Goal: Information Seeking & Learning: Learn about a topic

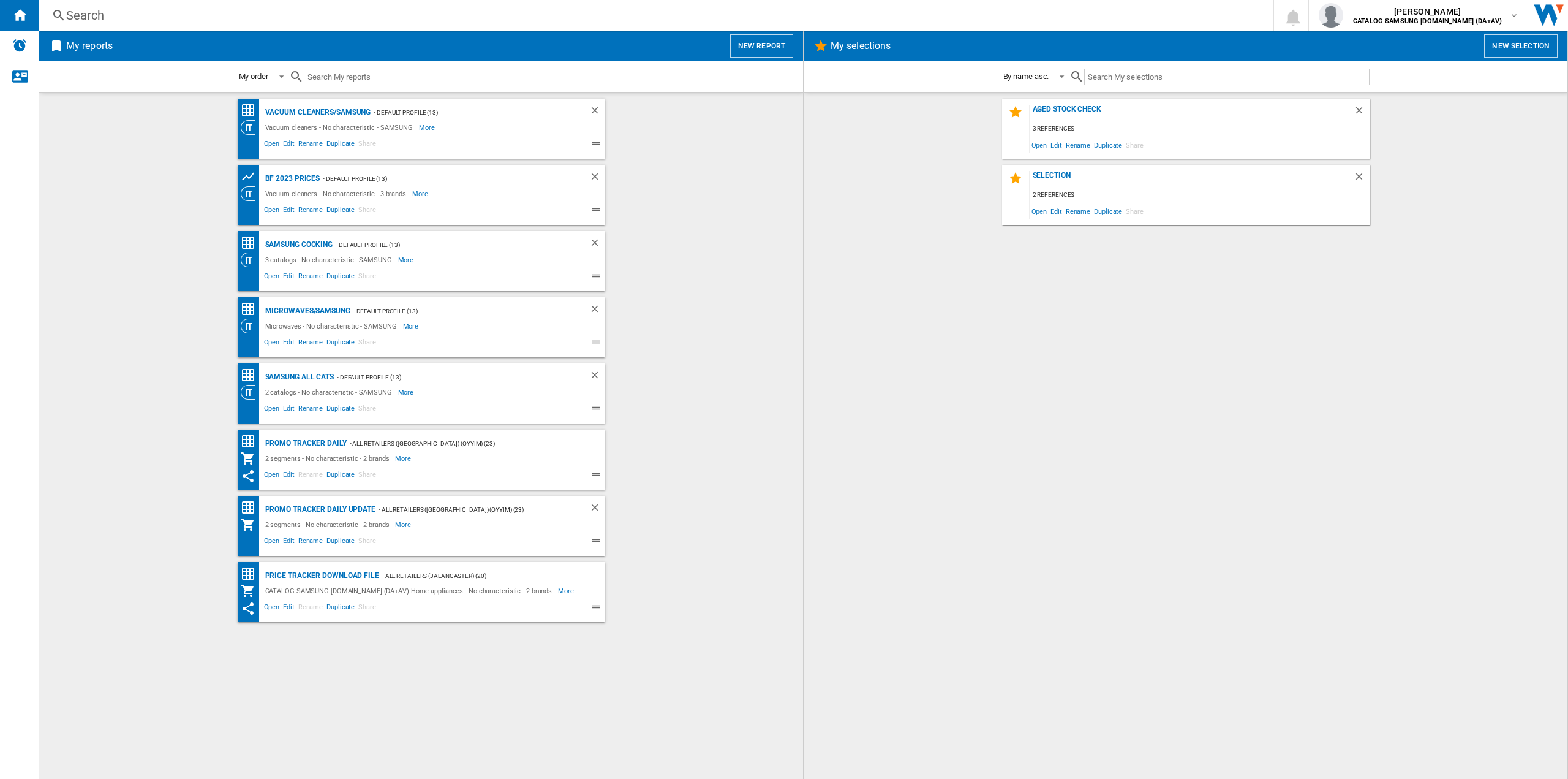
click at [215, 11] on div "Search" at bounding box center [654, 16] width 1175 height 17
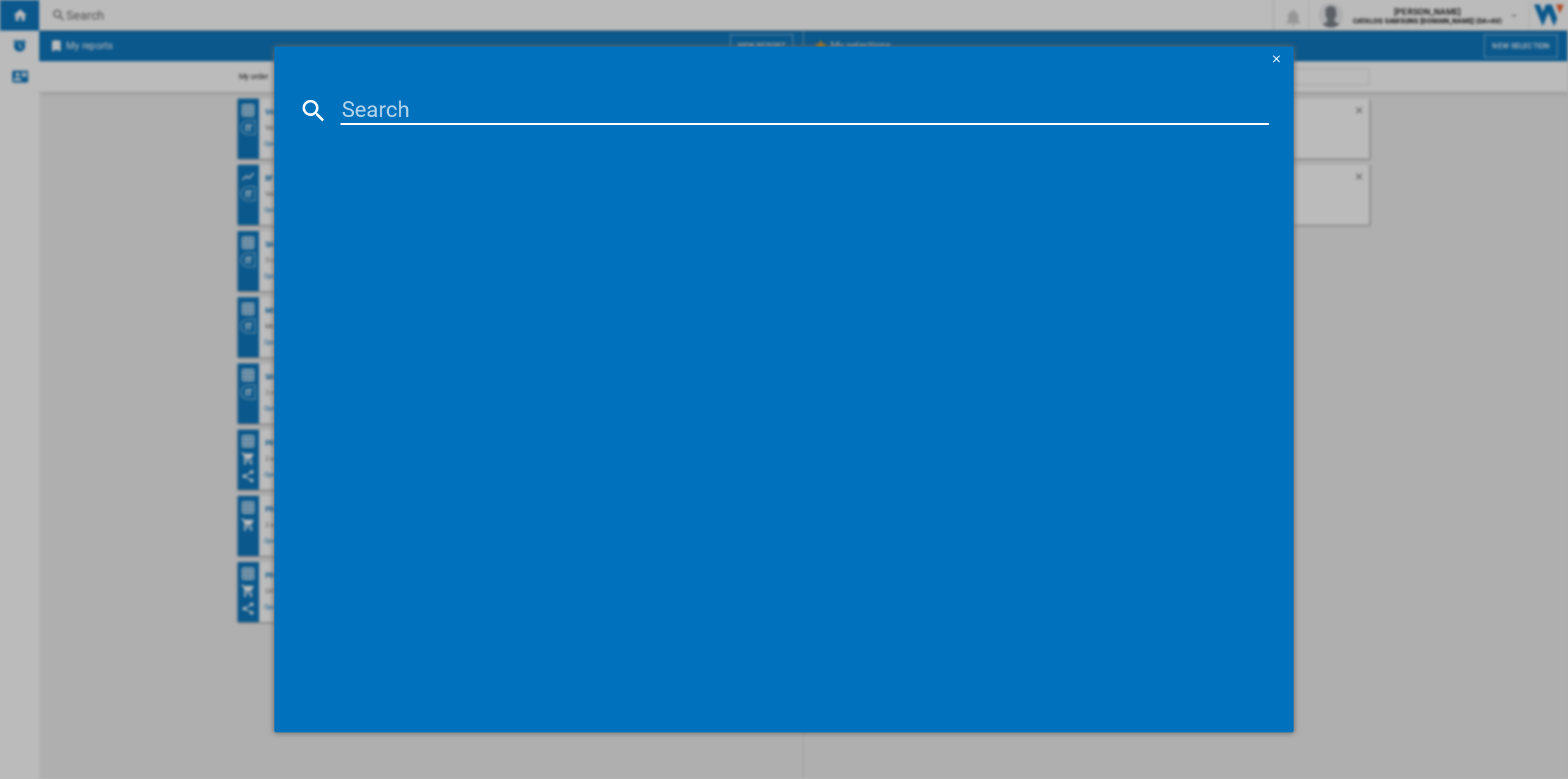
click at [458, 115] on input at bounding box center [805, 110] width 929 height 30
paste input "HQA534BS3B"
type input "HQA534BS3B"
click at [411, 189] on div "BOSCH HQA534BS3B STAINLESS STEEL" at bounding box center [792, 189] width 916 height 12
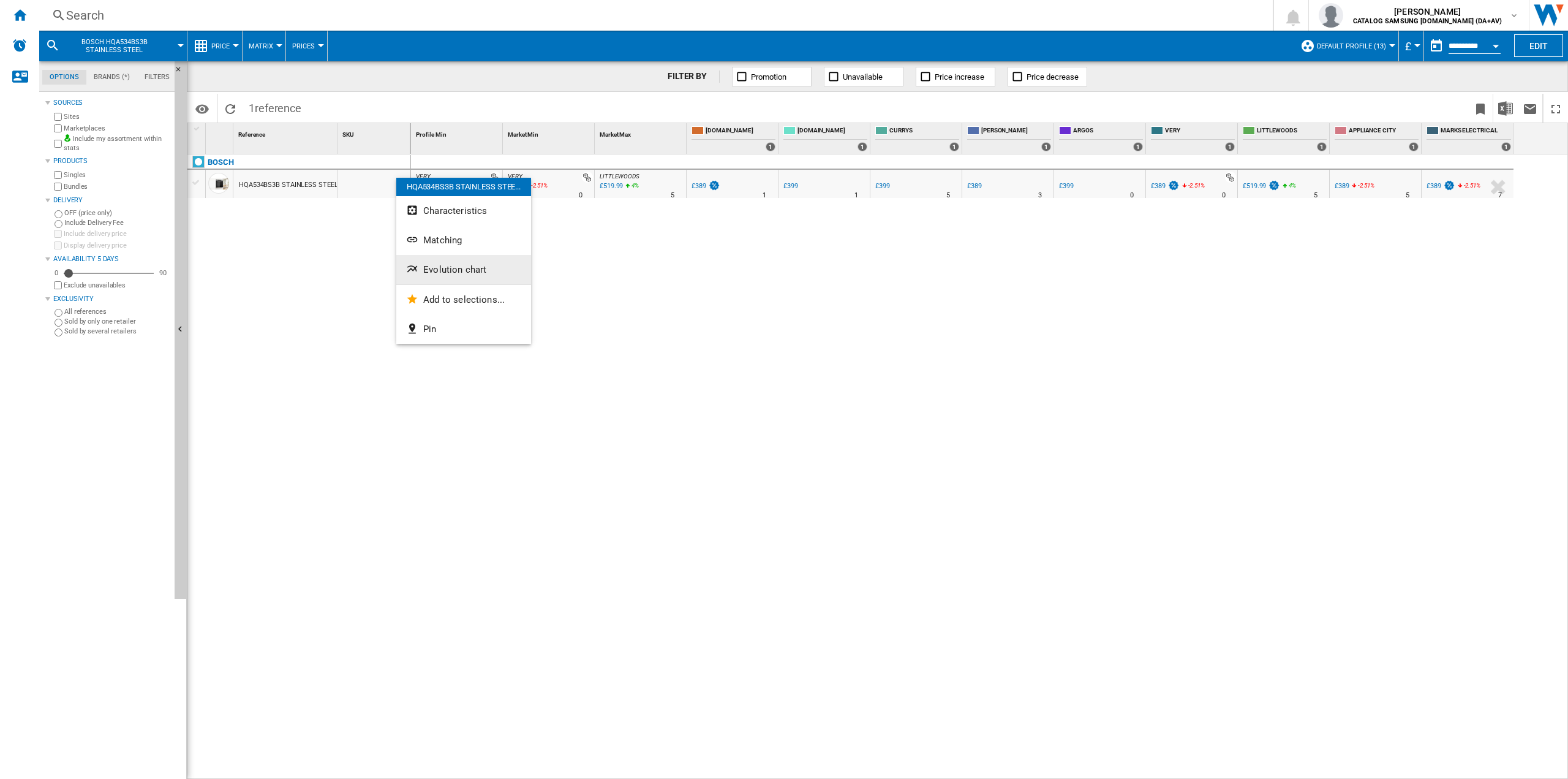
click at [440, 266] on span "Evolution chart" at bounding box center [454, 270] width 63 height 11
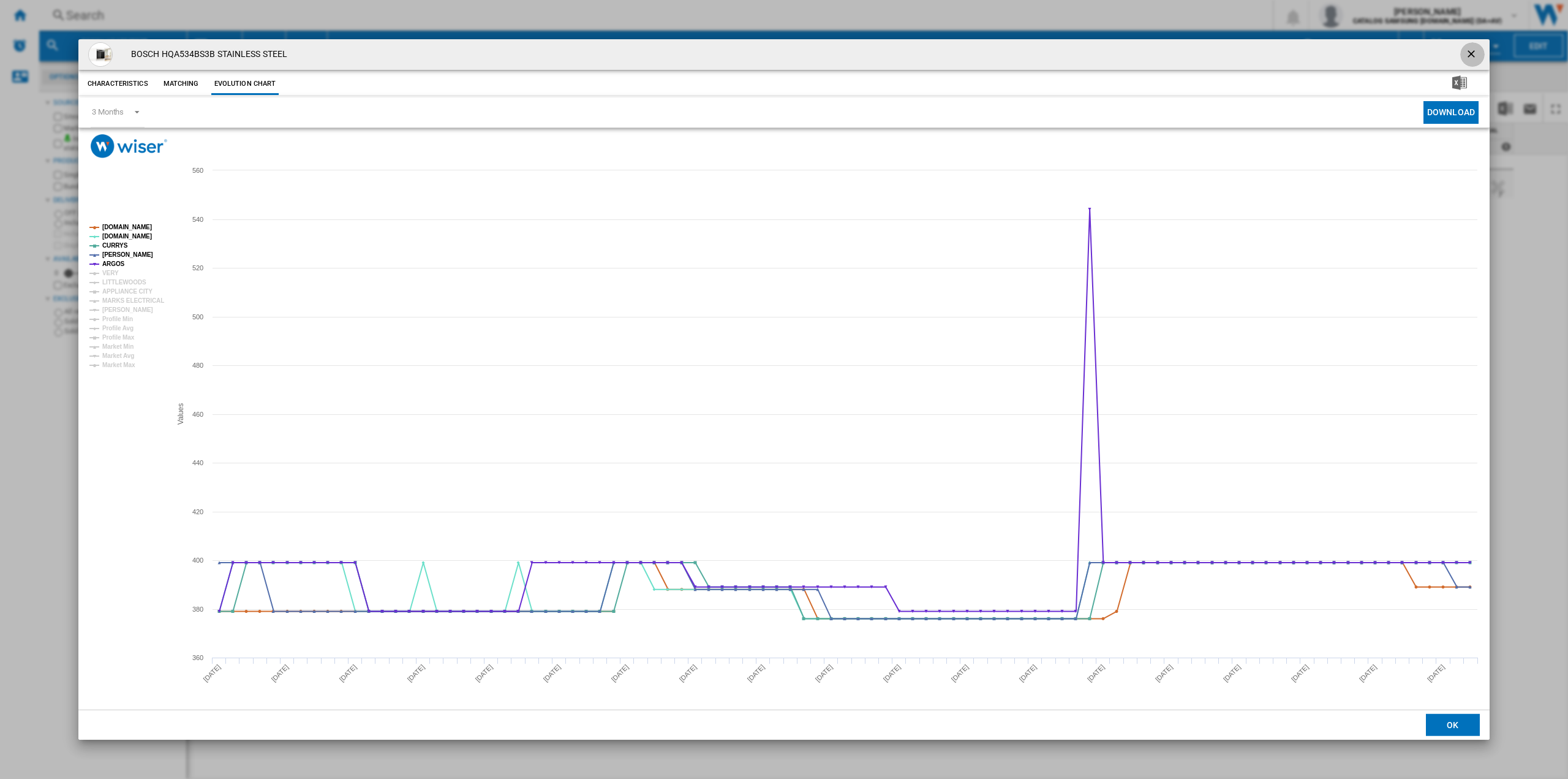
click at [1476, 50] on ng-md-icon "getI18NText('BUTTONS.CLOSE_DIALOG')" at bounding box center [1473, 55] width 15 height 15
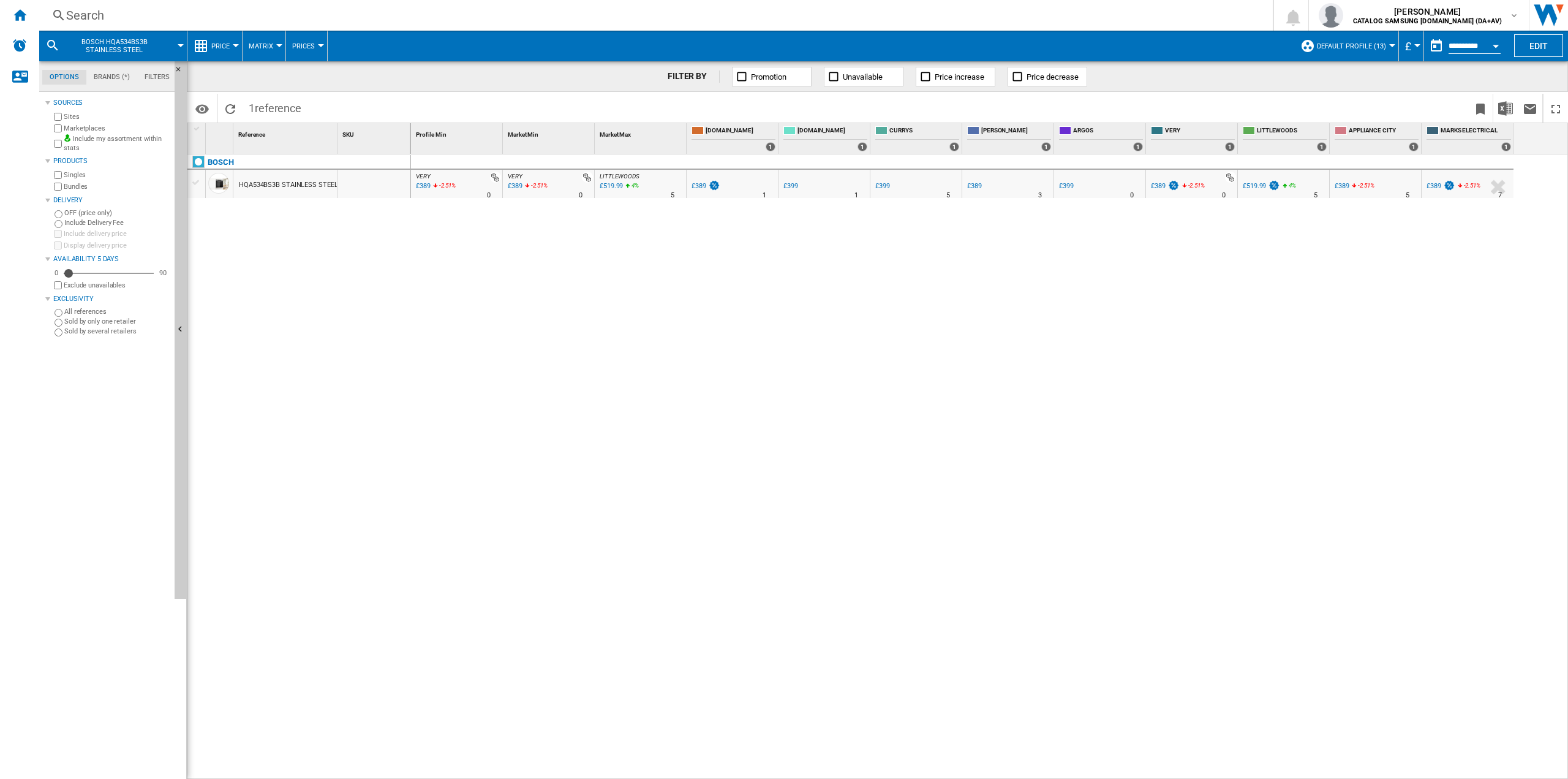
click at [79, 4] on div "Search Search 0 [PERSON_NAME] CATALOG SAMSUNG [DOMAIN_NAME] (DA+AV) CATALOG SAM…" at bounding box center [803, 15] width 1529 height 30
click at [85, 13] on div "Search" at bounding box center [654, 16] width 1175 height 17
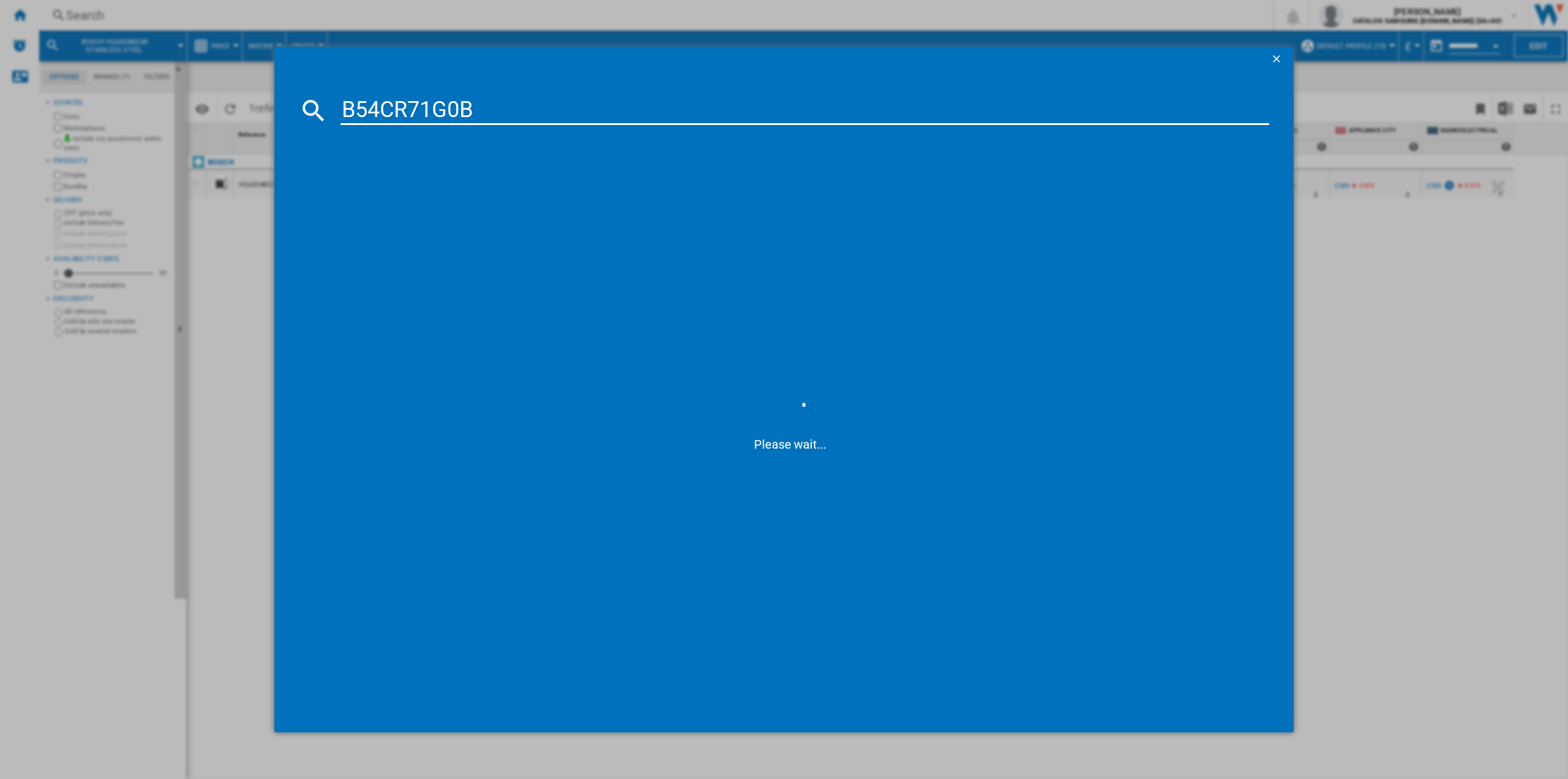
type input "B54CR71G0B"
click at [401, 194] on div "[PERSON_NAME] B54CR71G0B GRAPHITE GREY" at bounding box center [792, 189] width 916 height 12
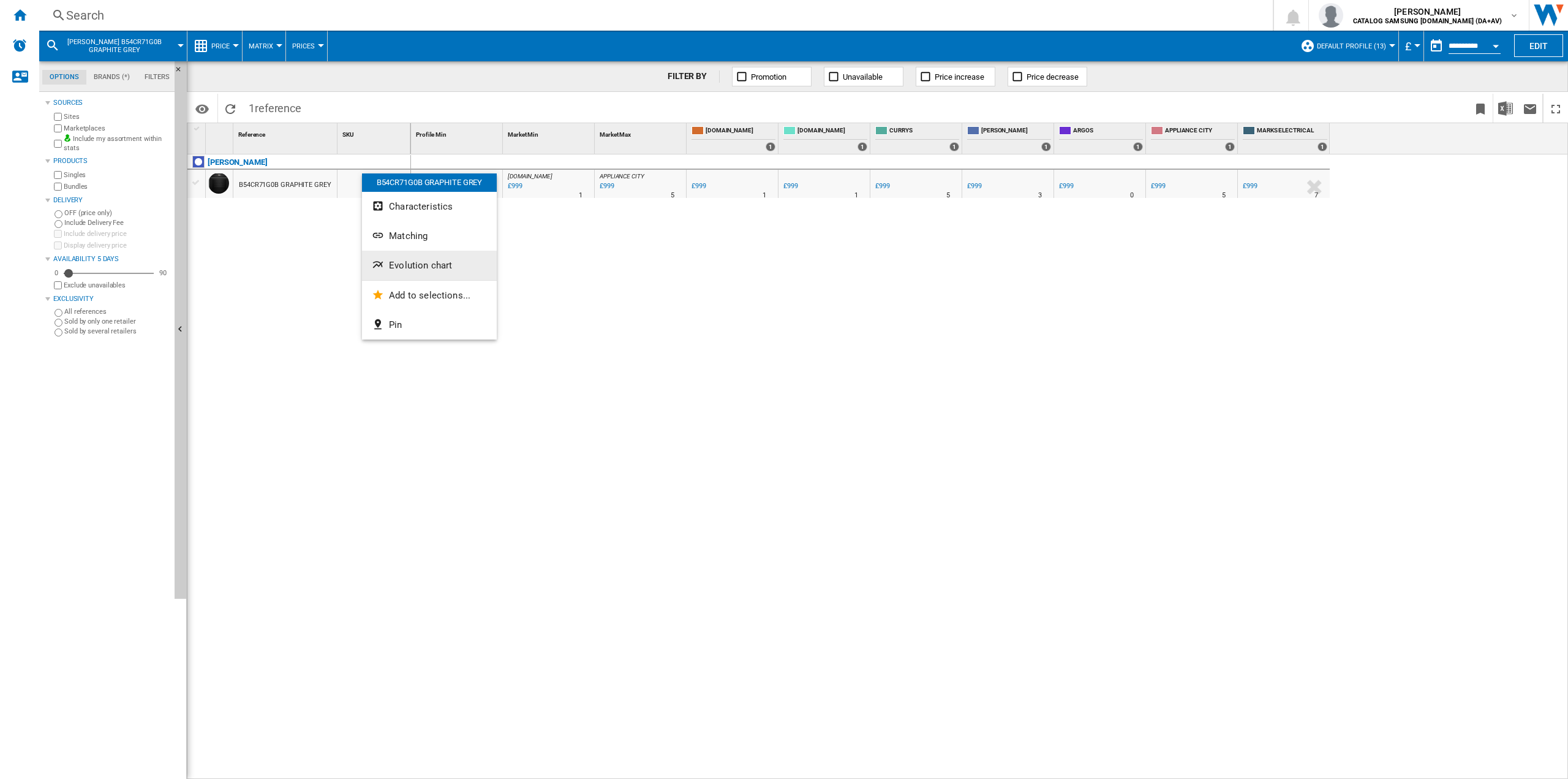
click at [427, 273] on button "Evolution chart" at bounding box center [429, 266] width 135 height 30
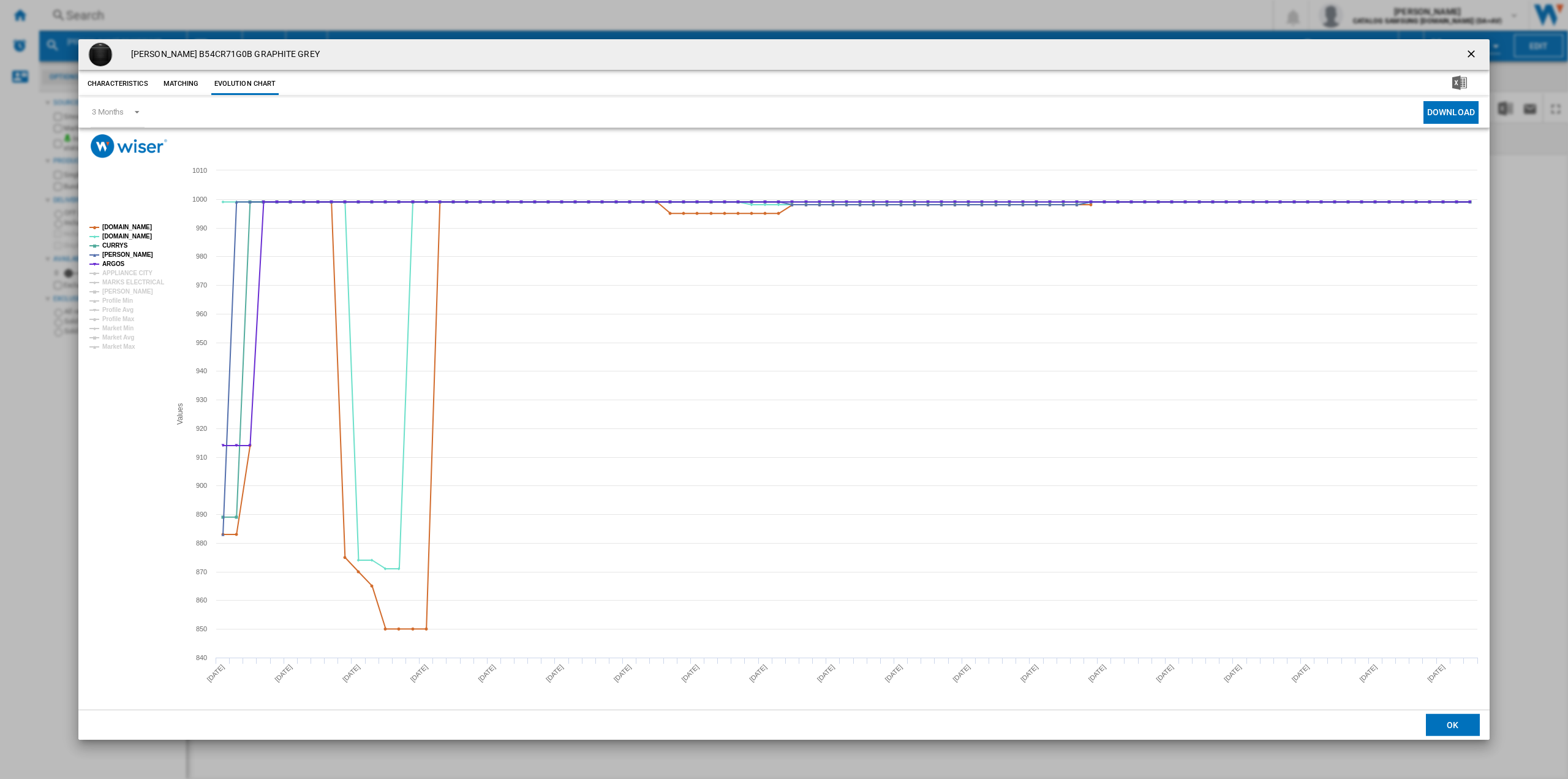
click at [242, 51] on h4 "[PERSON_NAME] B54CR71G0B GRAPHITE GREY" at bounding box center [223, 54] width 195 height 12
click at [275, 23] on div "[PERSON_NAME] B54CR71G0B GRAPHITE GREY Characteristics Matching Evolution chart…" at bounding box center [784, 390] width 1568 height 779
click at [1469, 57] on ng-md-icon "getI18NText('BUTTONS.CLOSE_DIALOG')" at bounding box center [1473, 55] width 15 height 15
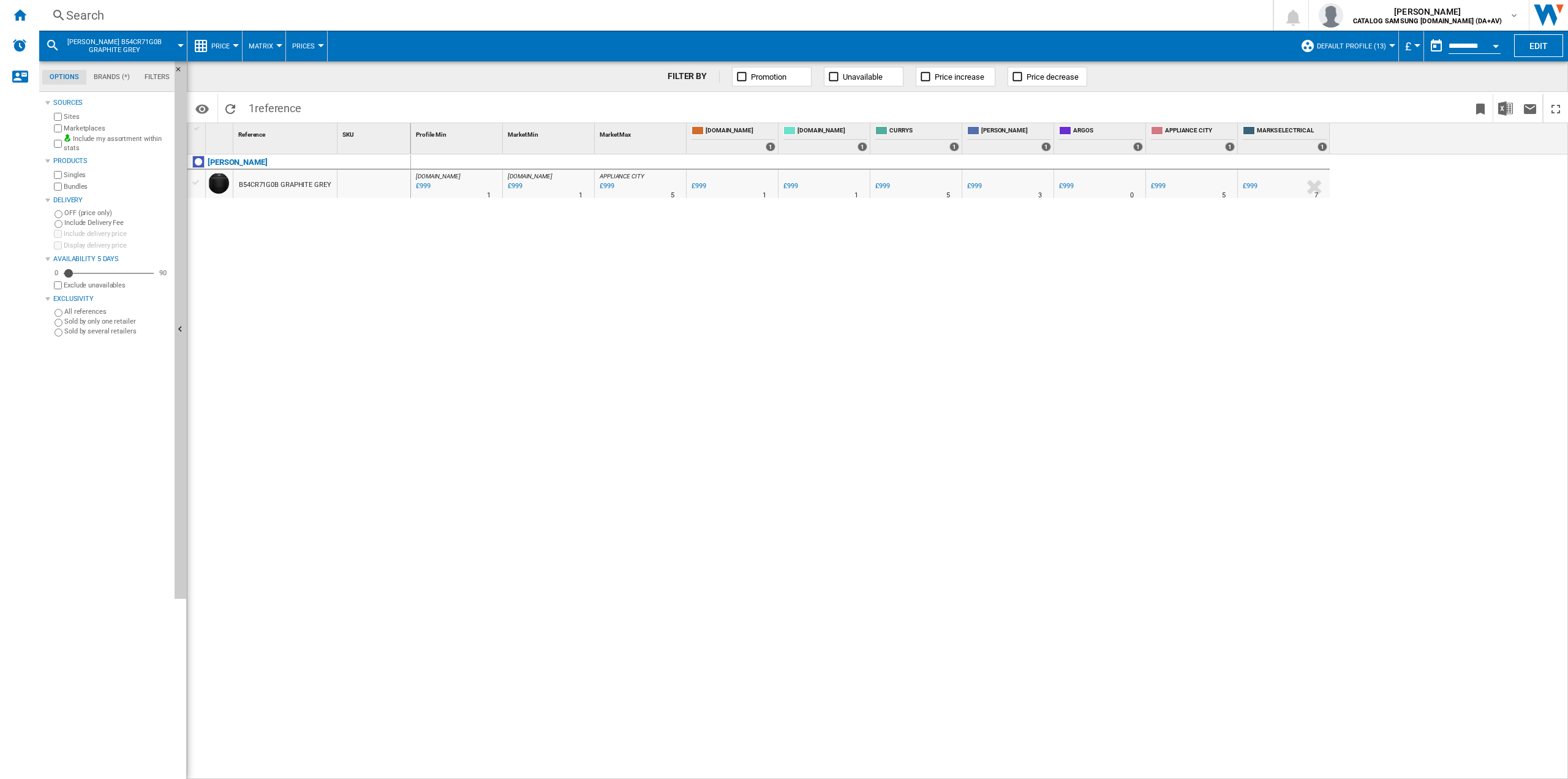
click at [196, 7] on div "Search" at bounding box center [654, 16] width 1175 height 17
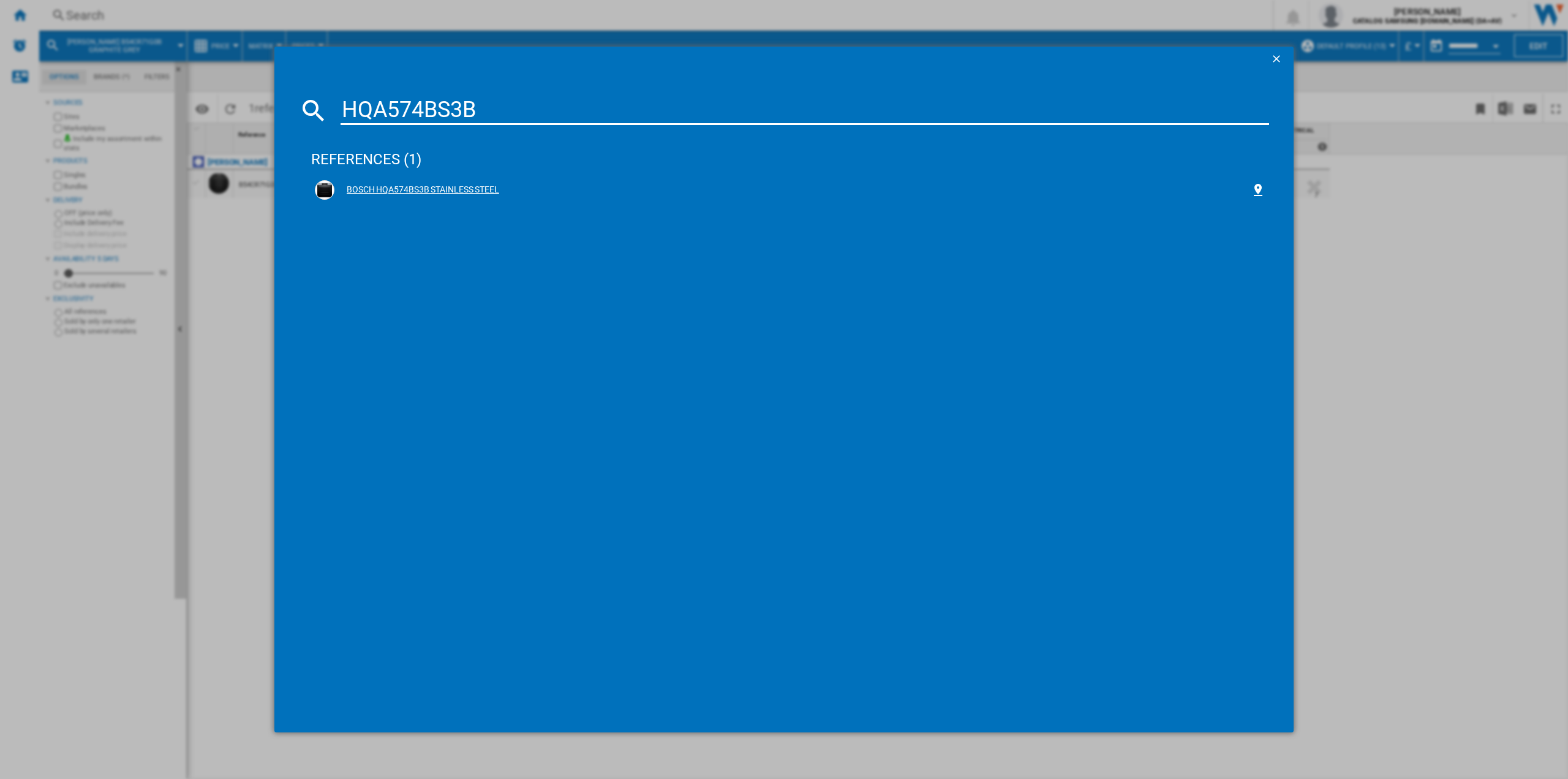
type input "HQA574BS3B"
click at [391, 189] on div "BOSCH HQA574BS3B STAINLESS STEEL" at bounding box center [792, 189] width 916 height 12
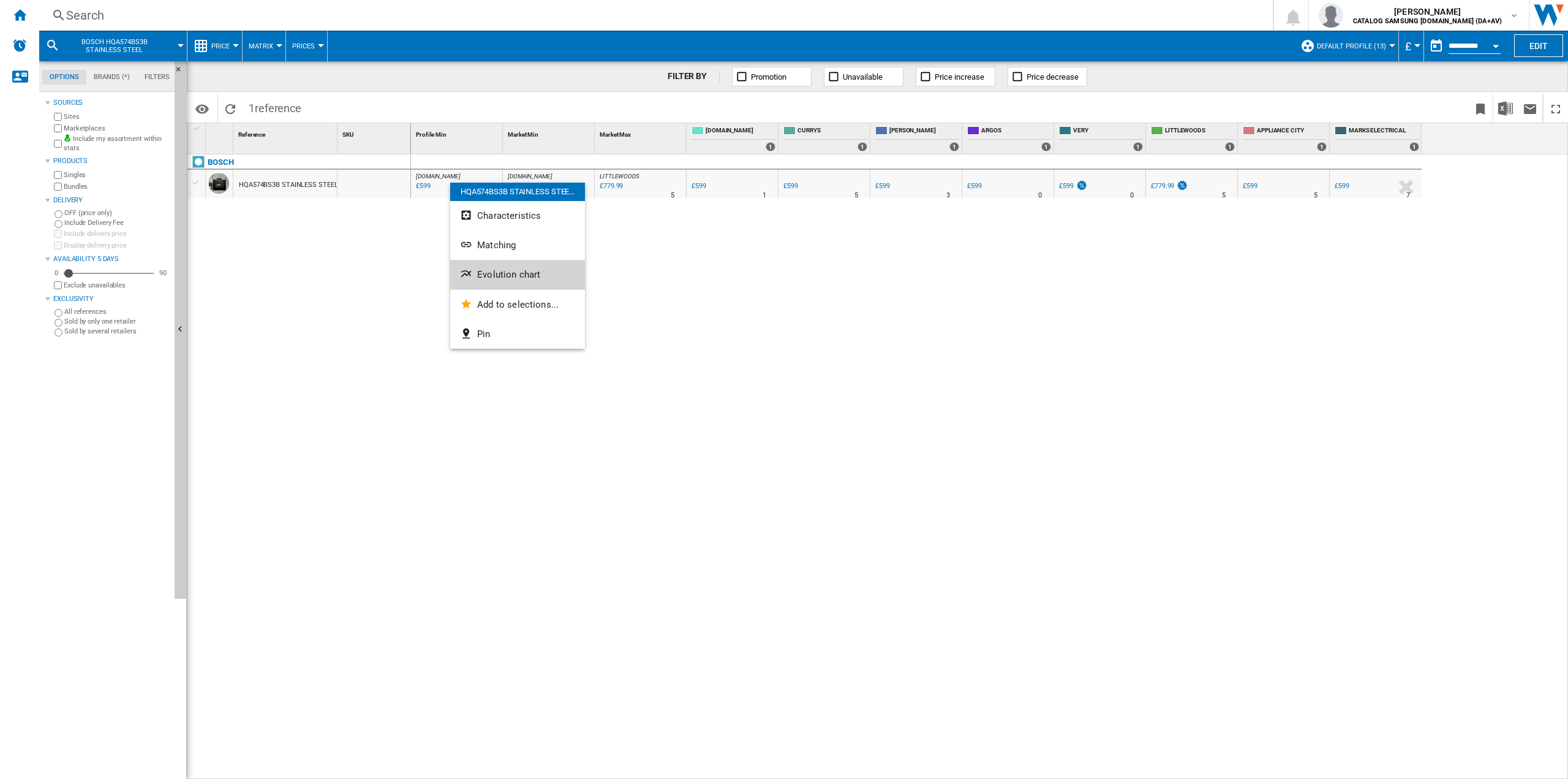
click at [484, 275] on span "Evolution chart" at bounding box center [508, 275] width 63 height 11
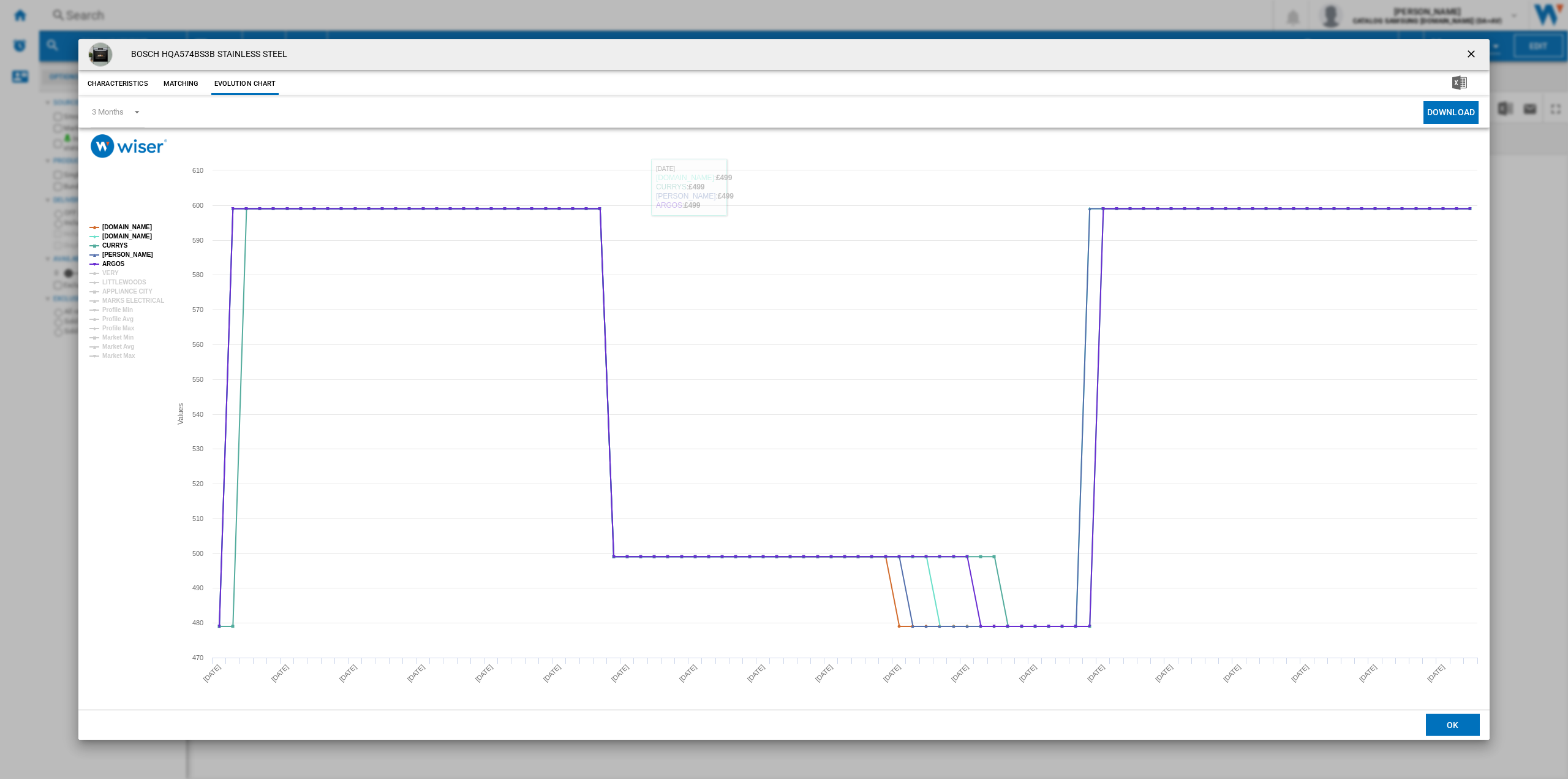
click at [1470, 45] on button "Product popup" at bounding box center [1473, 54] width 25 height 25
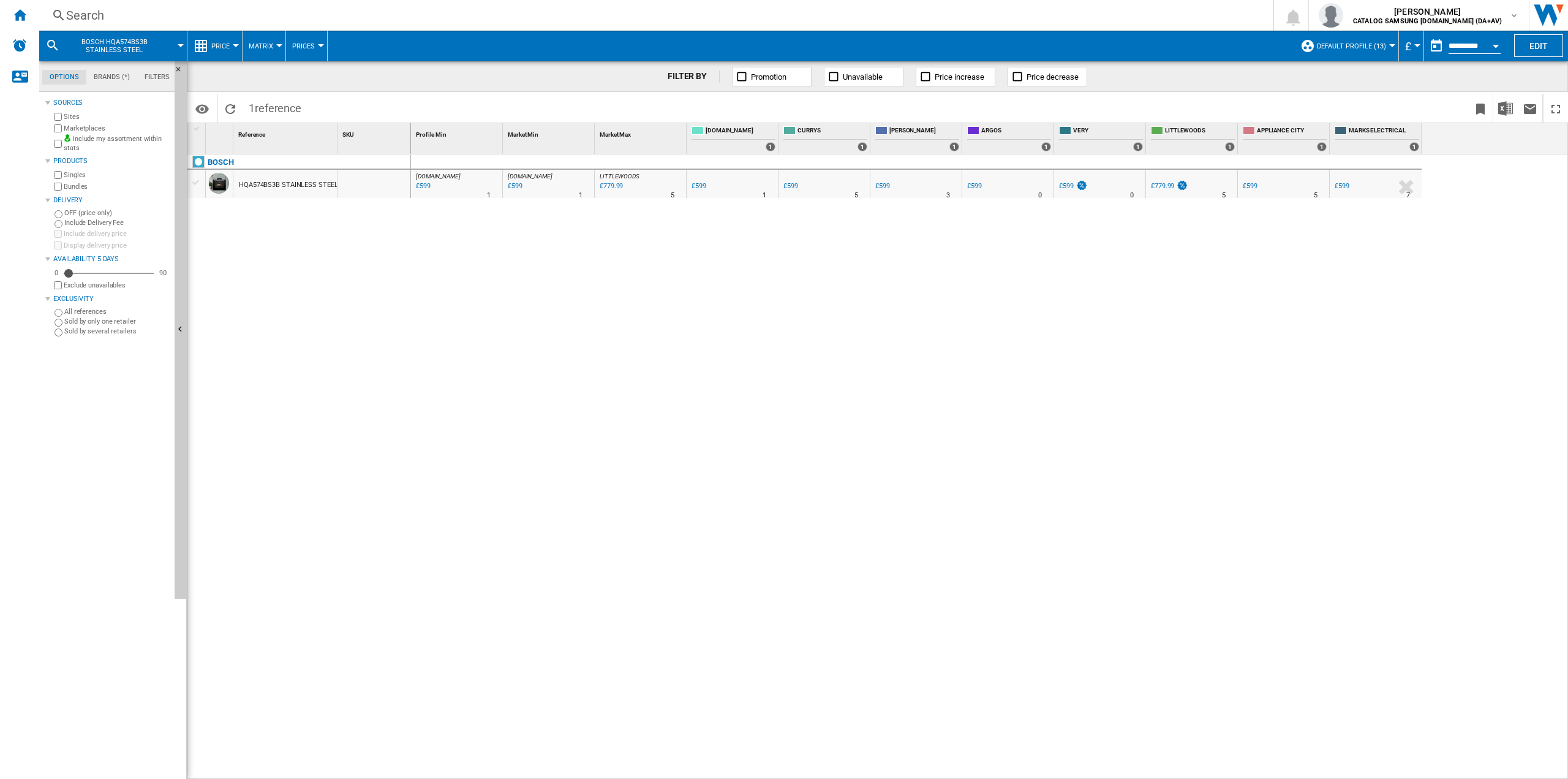
click at [246, 13] on div "Search" at bounding box center [654, 16] width 1175 height 17
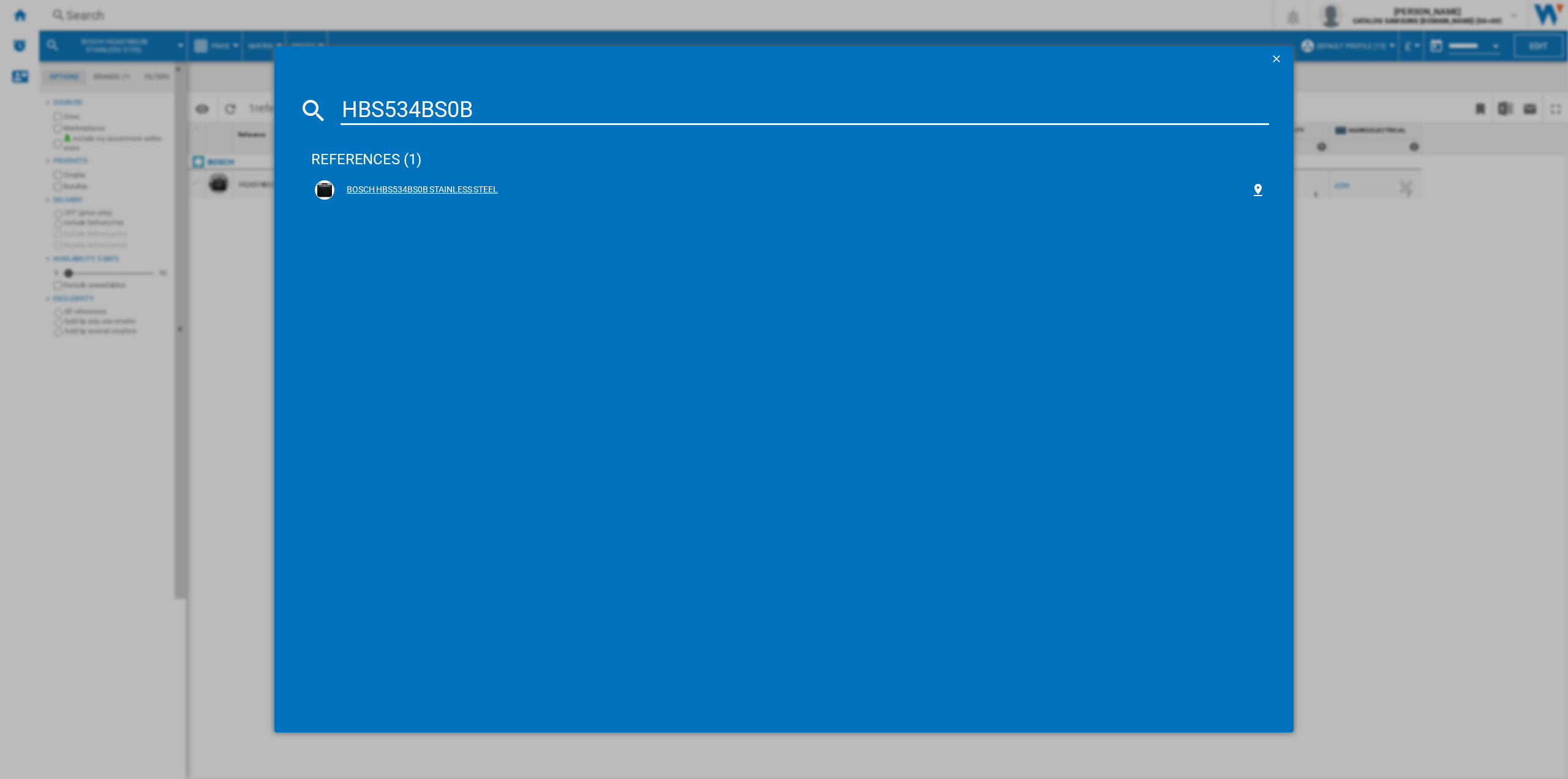
type input "HBS534BS0B"
click at [435, 188] on div "BOSCH HBS534BS0B STAINLESS STEEL" at bounding box center [792, 189] width 916 height 12
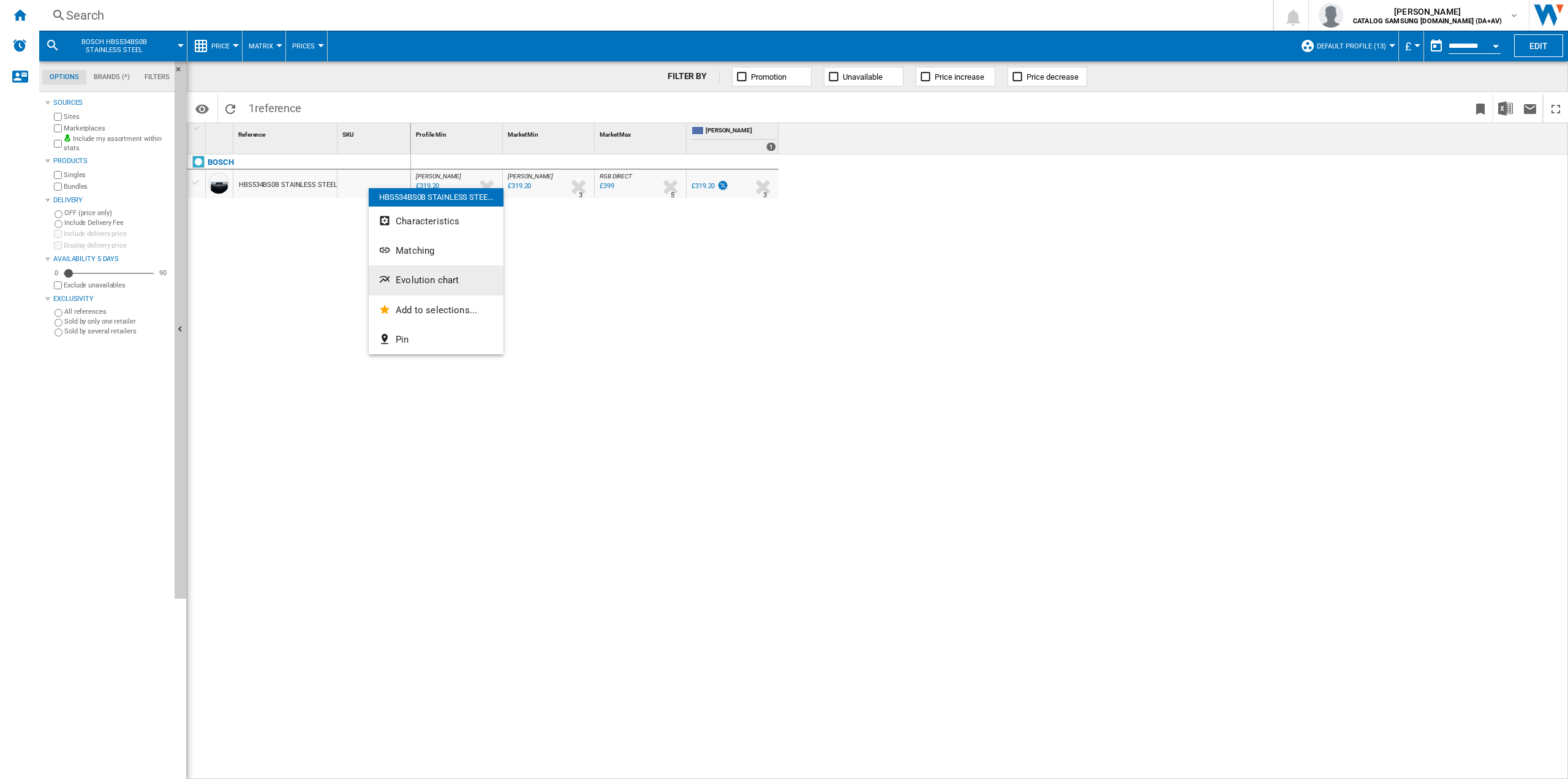
click at [421, 279] on span "Evolution chart" at bounding box center [427, 280] width 63 height 11
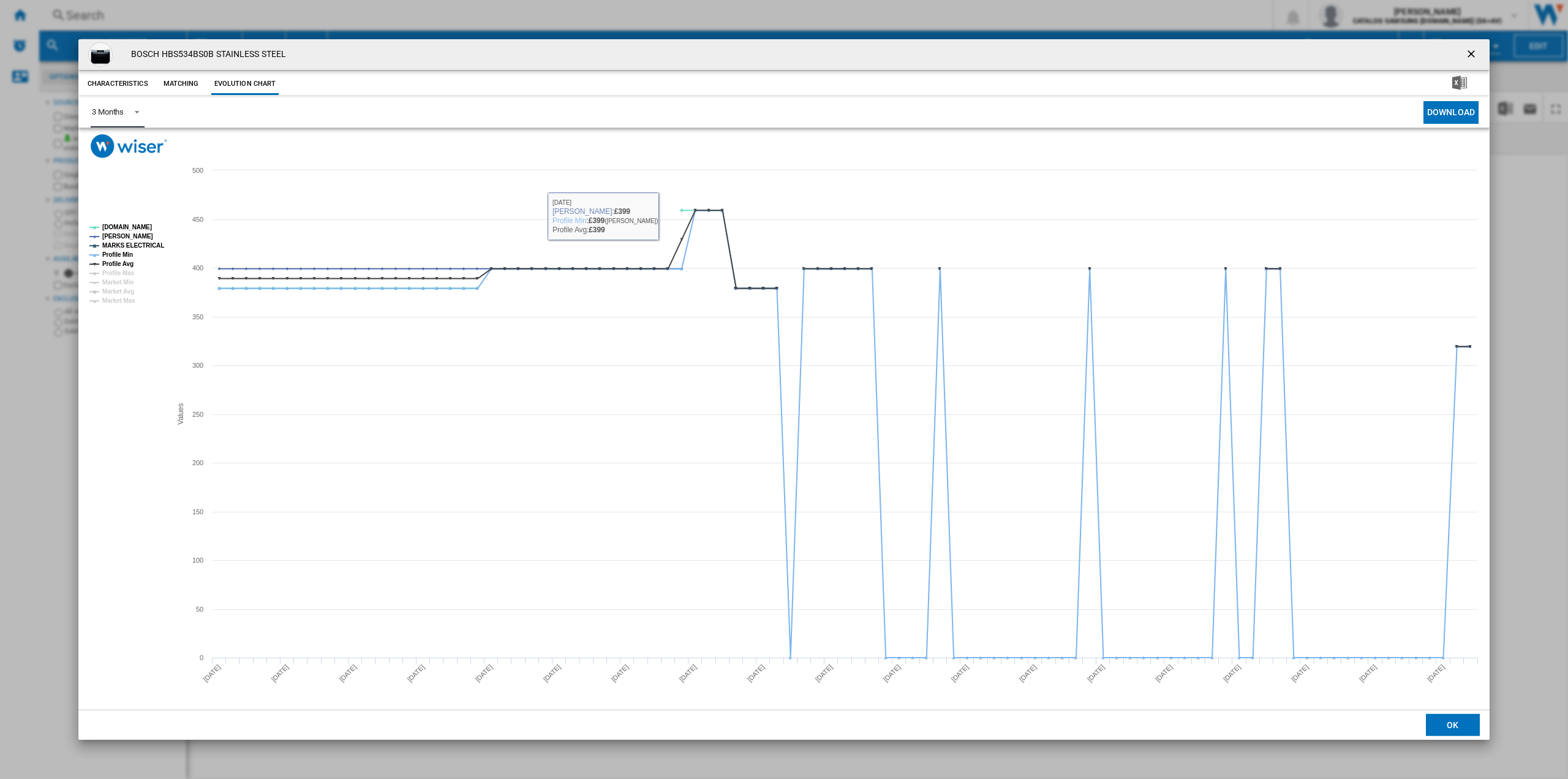
click at [142, 113] on md-select-value "3 Months" at bounding box center [117, 112] width 54 height 30
click at [111, 146] on div "6 Months" at bounding box center [107, 142] width 32 height 11
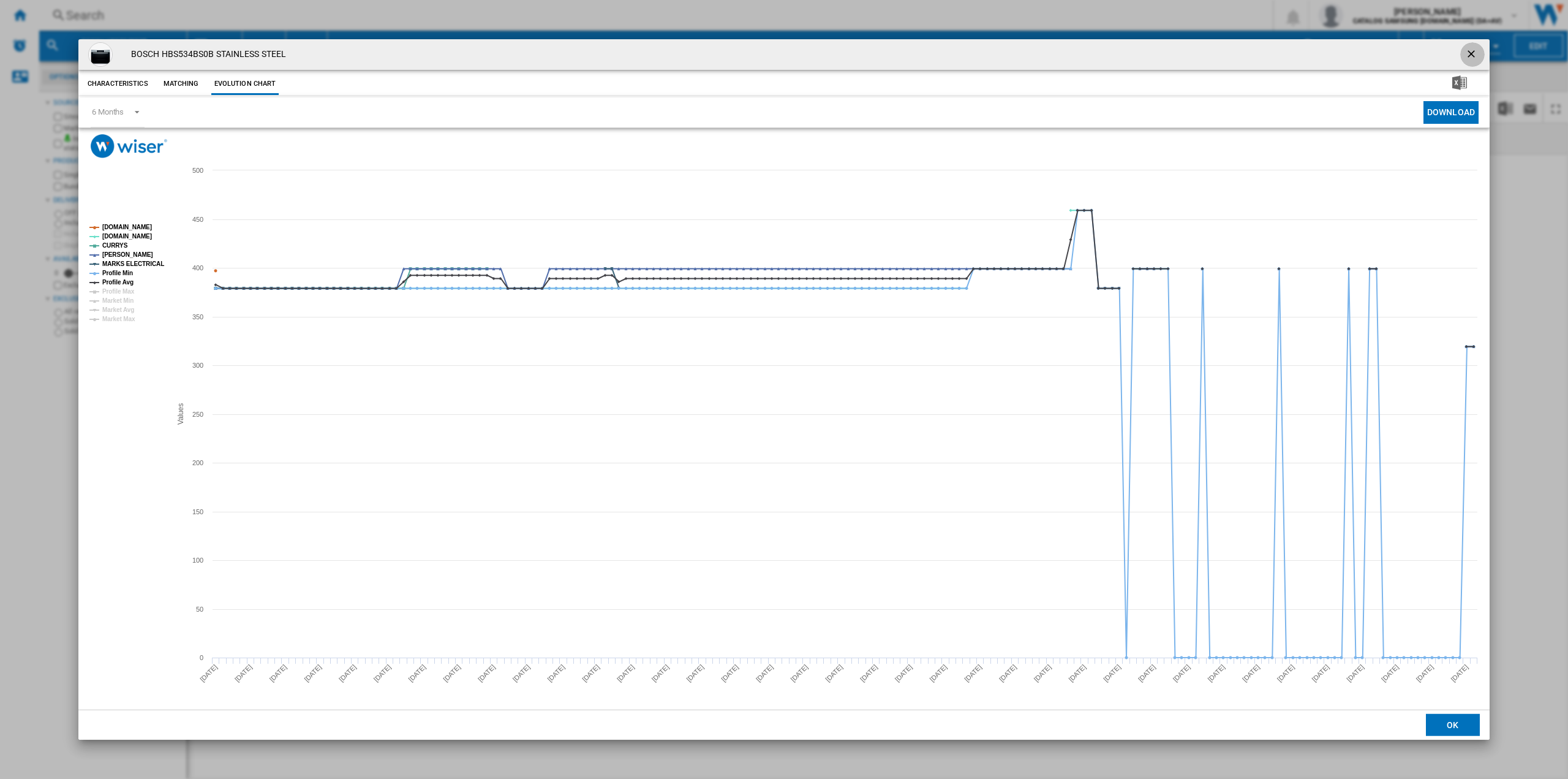
click at [1475, 44] on button "Product popup" at bounding box center [1473, 54] width 25 height 25
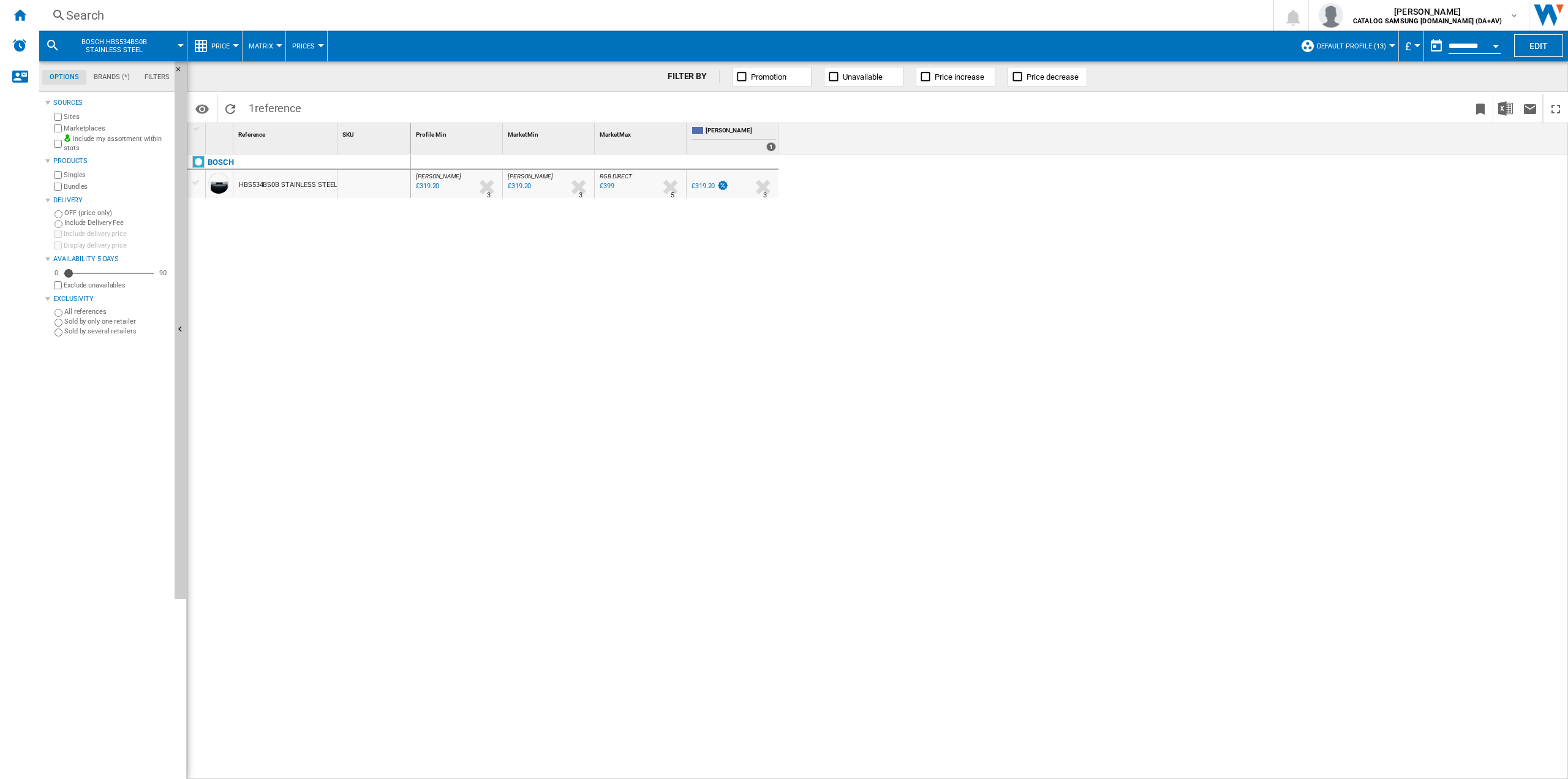
click at [137, 6] on div "Search Search 0 [PERSON_NAME] CATALOG SAMSUNG [DOMAIN_NAME] (DA+AV) CATALOG SAM…" at bounding box center [803, 15] width 1529 height 30
click at [108, 18] on div "Search" at bounding box center [654, 16] width 1175 height 17
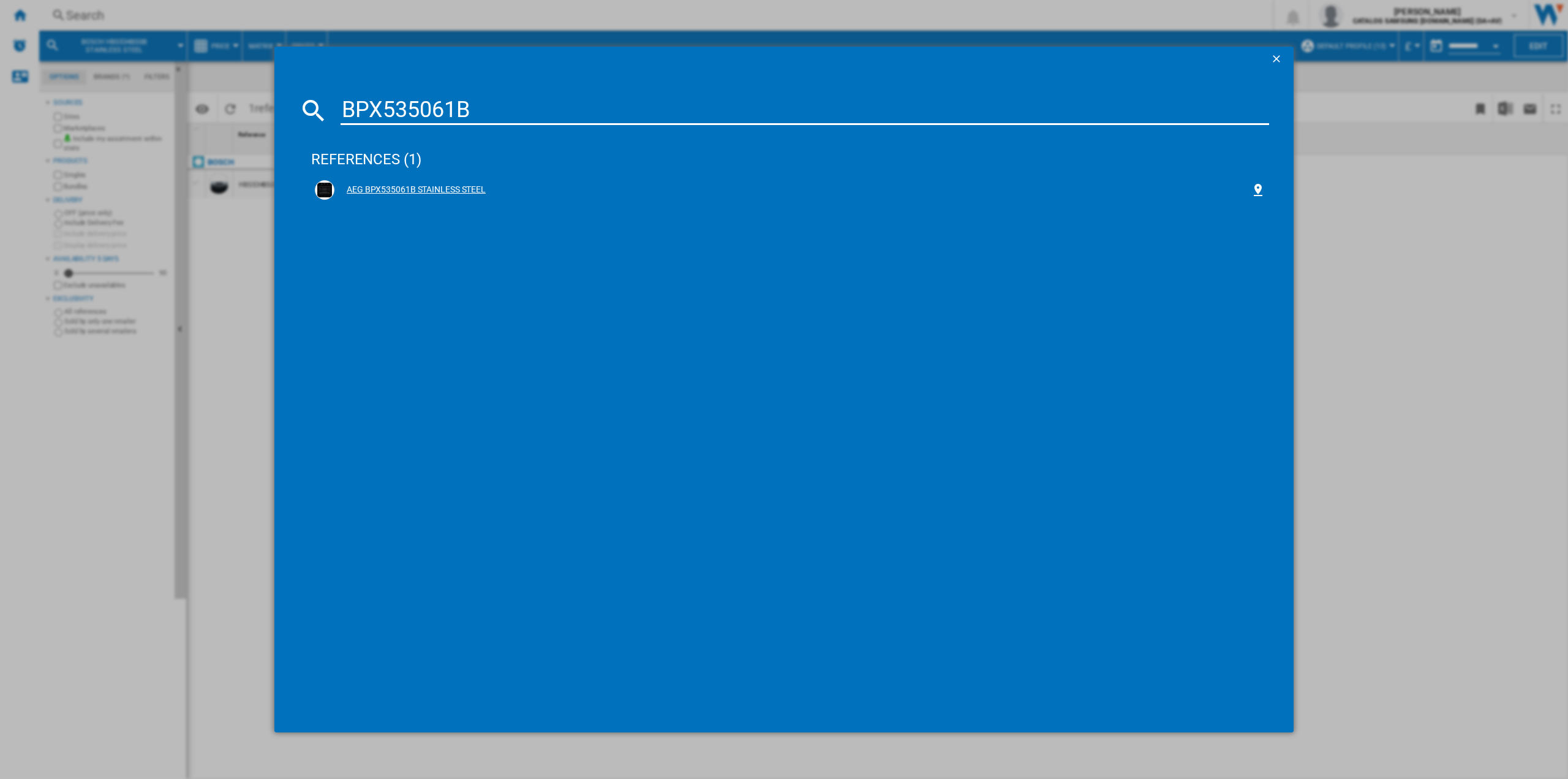
type input "BPX535061B"
click at [454, 191] on div "AEG BPX535061B STAINLESS STEEL" at bounding box center [792, 189] width 916 height 12
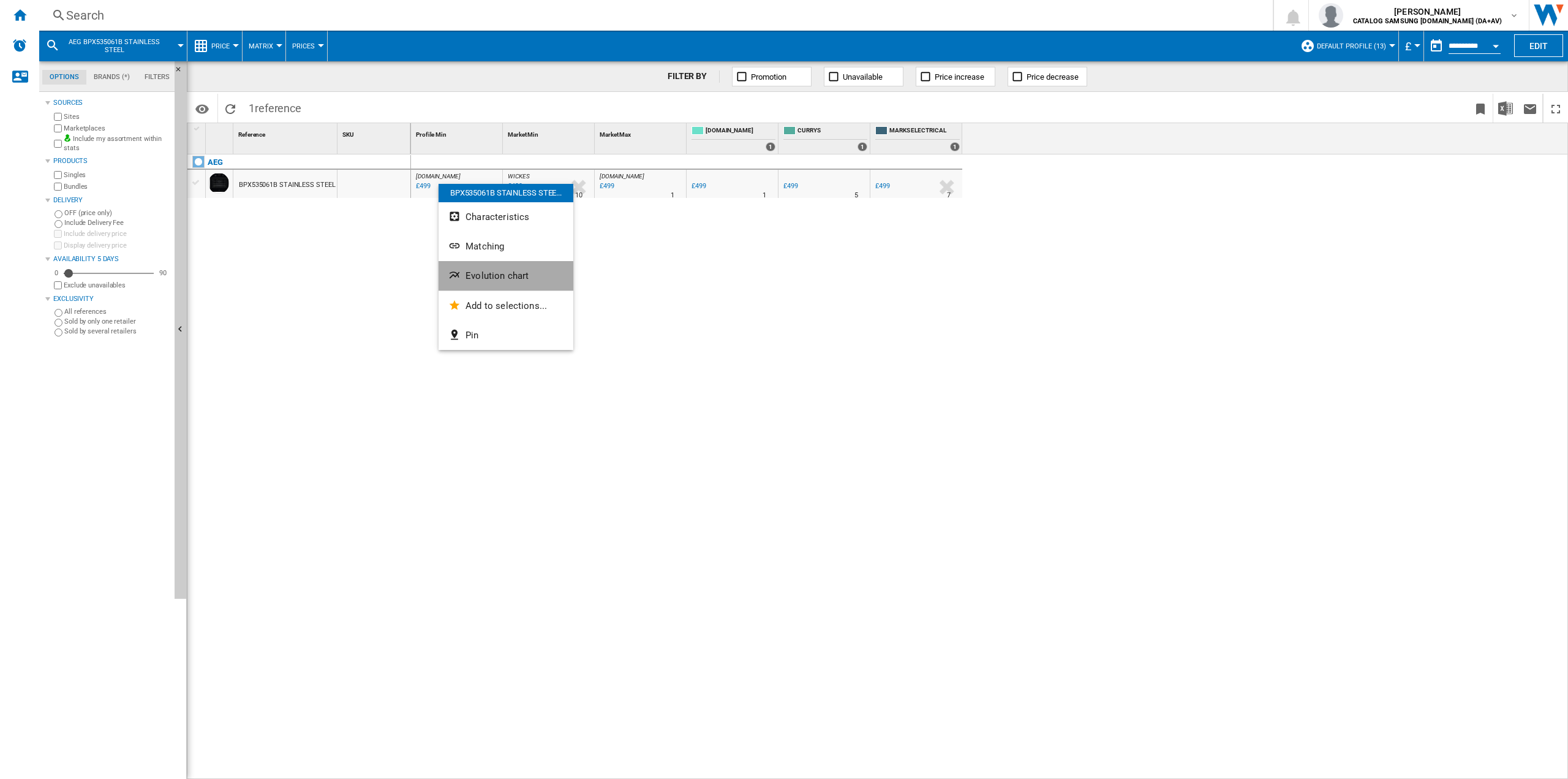
click at [502, 280] on span "Evolution chart" at bounding box center [497, 276] width 63 height 11
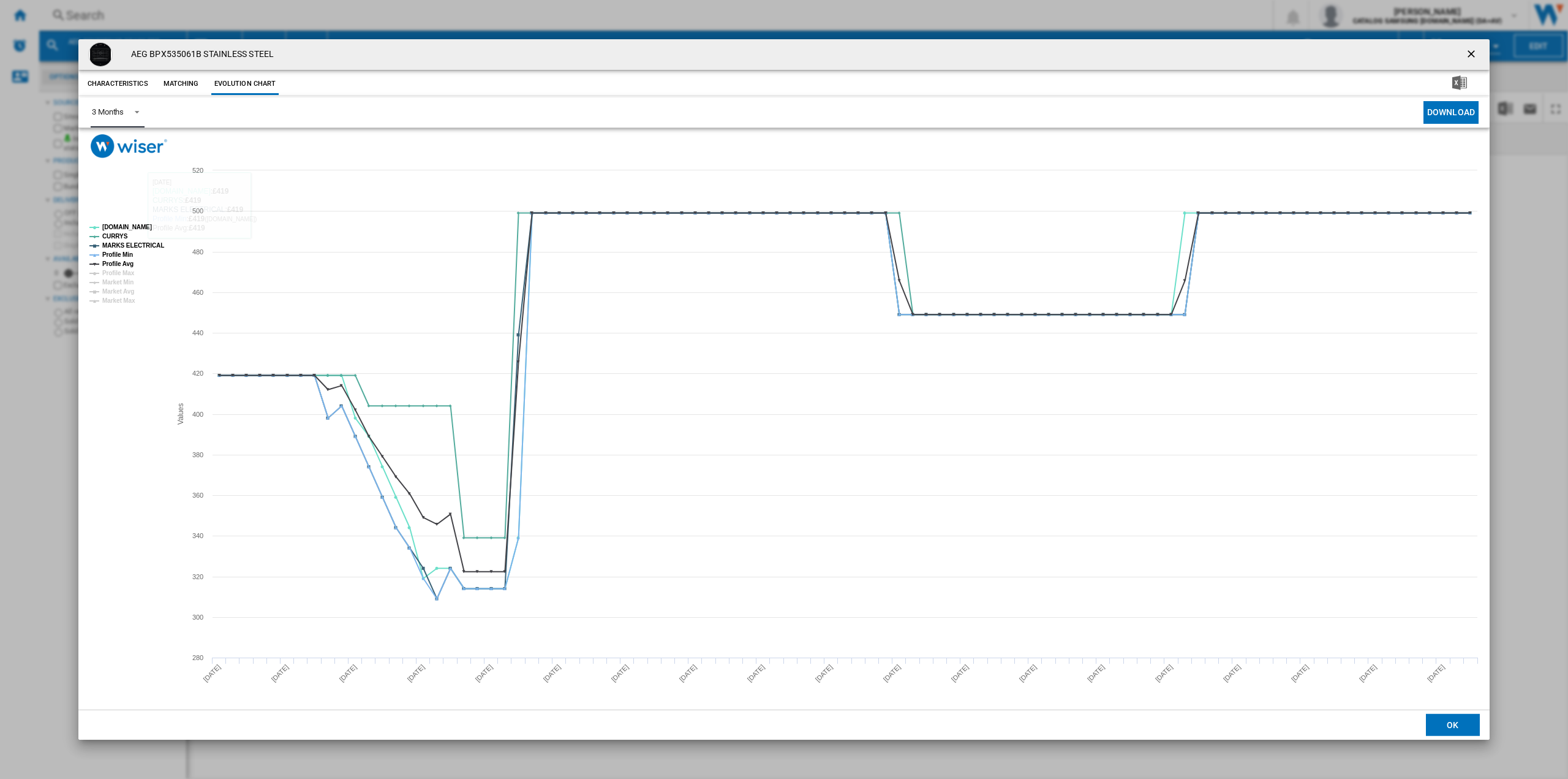
click at [122, 107] on div "3 Months" at bounding box center [107, 112] width 32 height 9
click at [122, 147] on div "6 Months" at bounding box center [107, 142] width 32 height 11
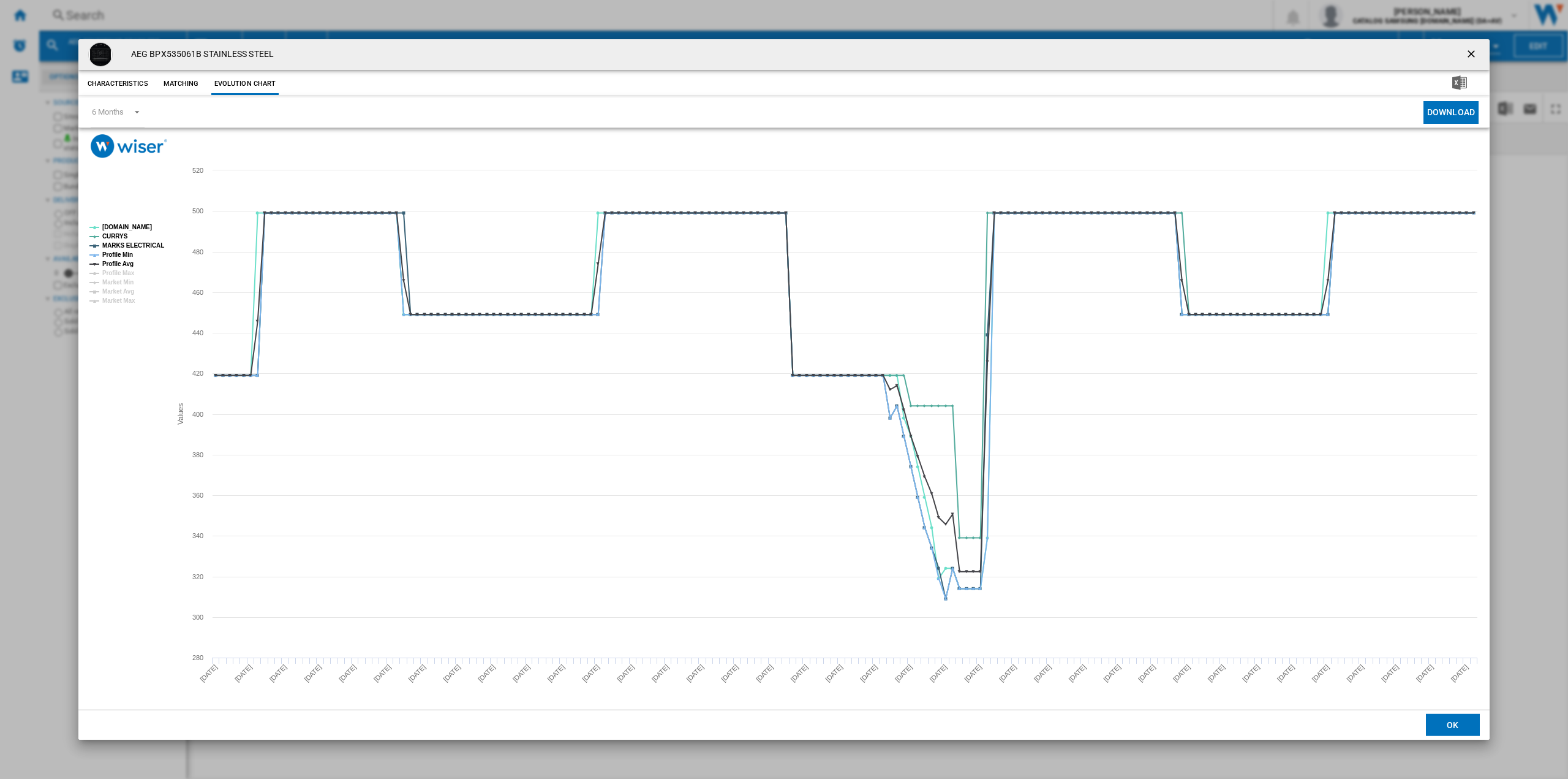
click at [1473, 45] on button "Product popup" at bounding box center [1473, 54] width 25 height 25
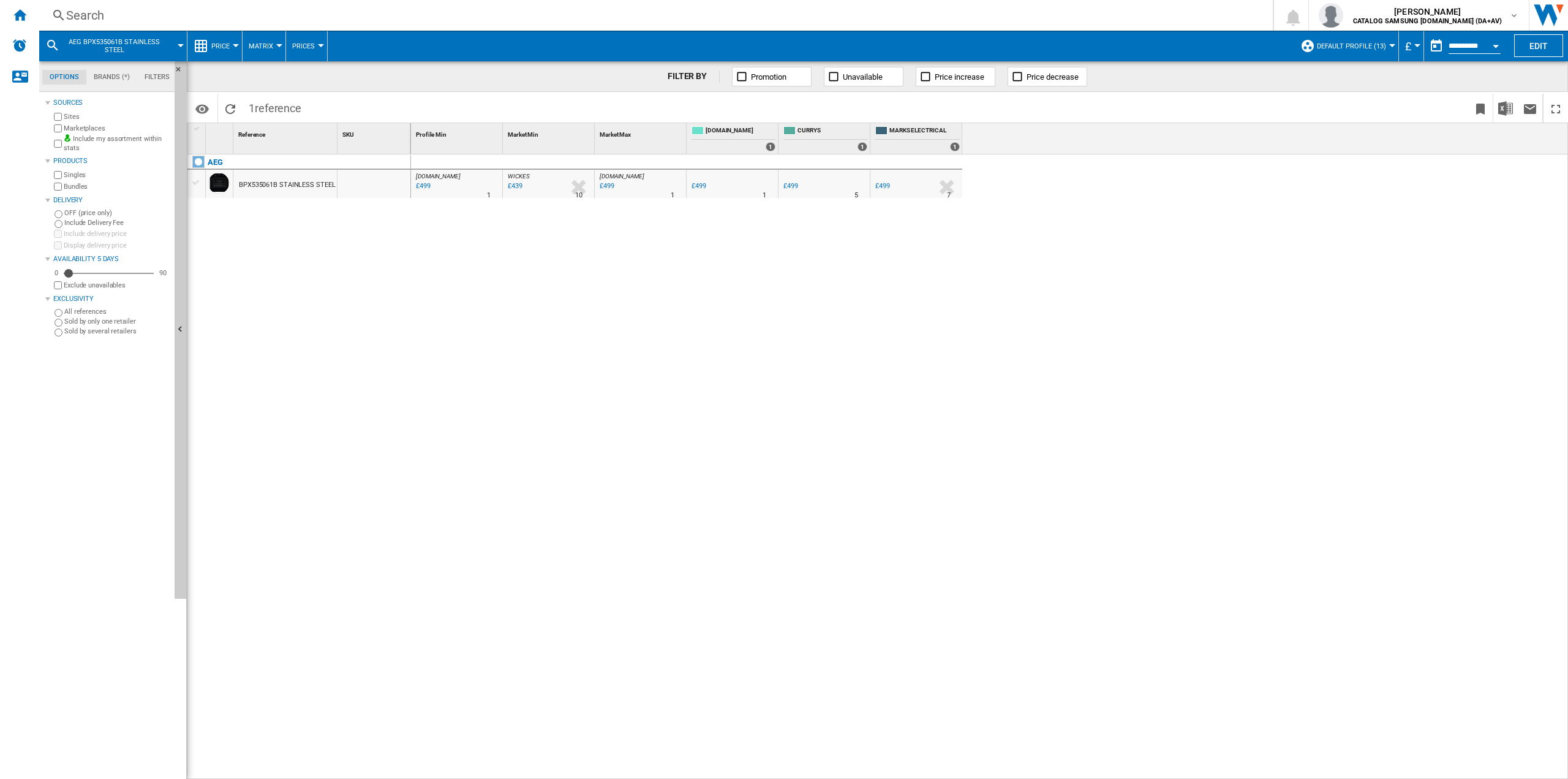
click at [73, 20] on div "Search" at bounding box center [654, 16] width 1175 height 17
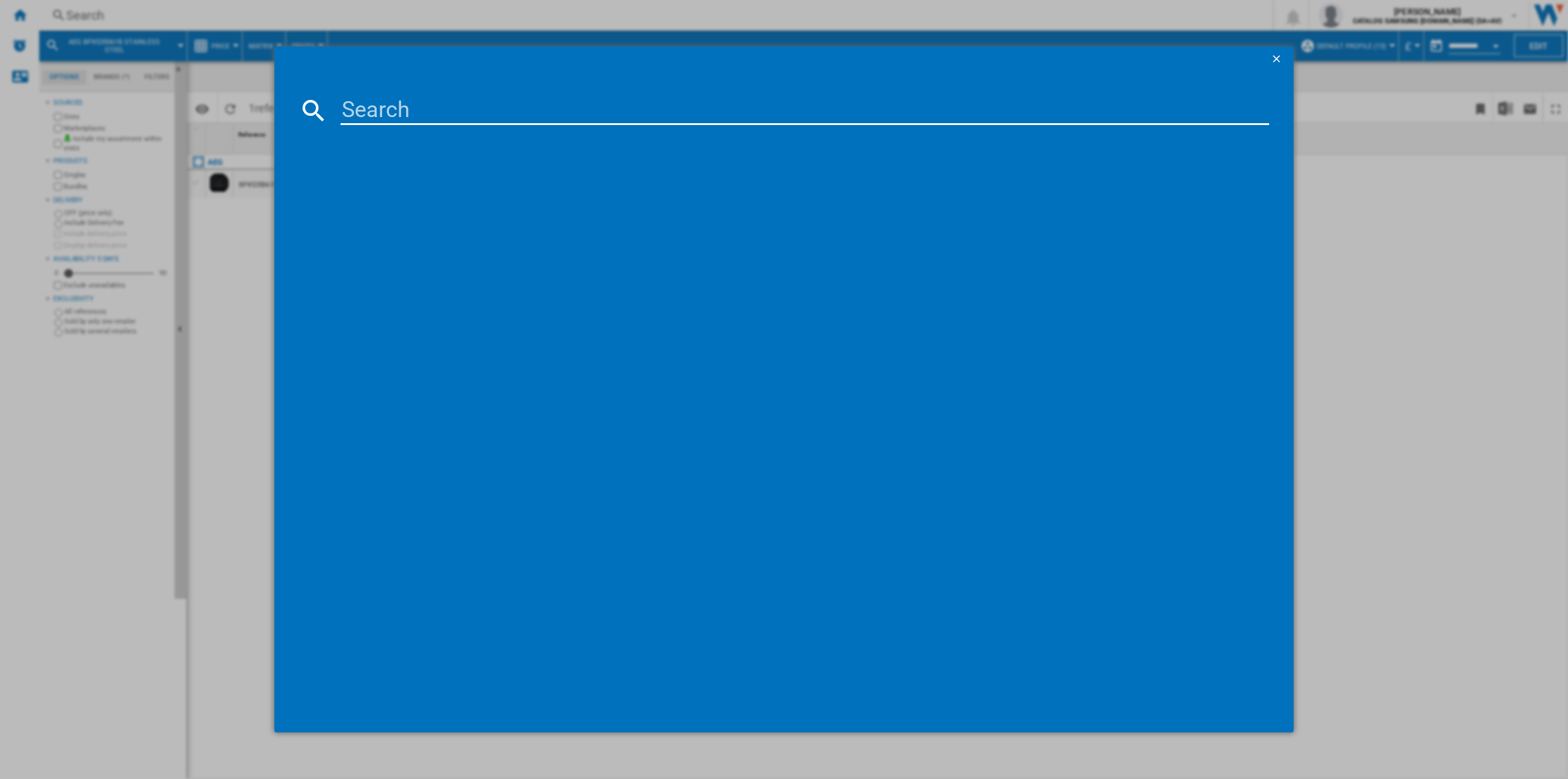
click at [402, 113] on input at bounding box center [805, 110] width 929 height 30
type input "HQA534BB3"
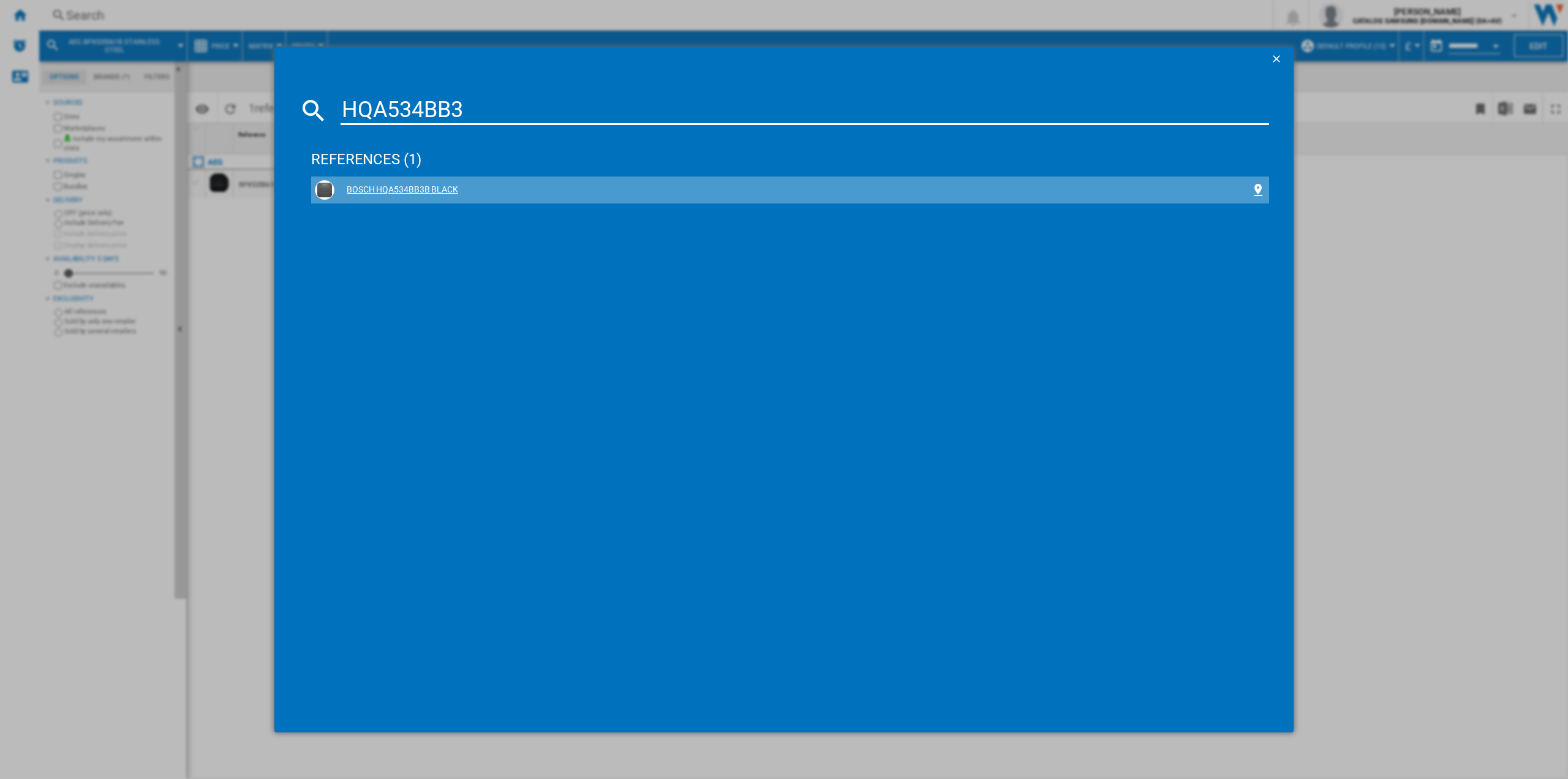
click at [412, 194] on div "BOSCH HQA534BB3B BLACK" at bounding box center [792, 189] width 916 height 12
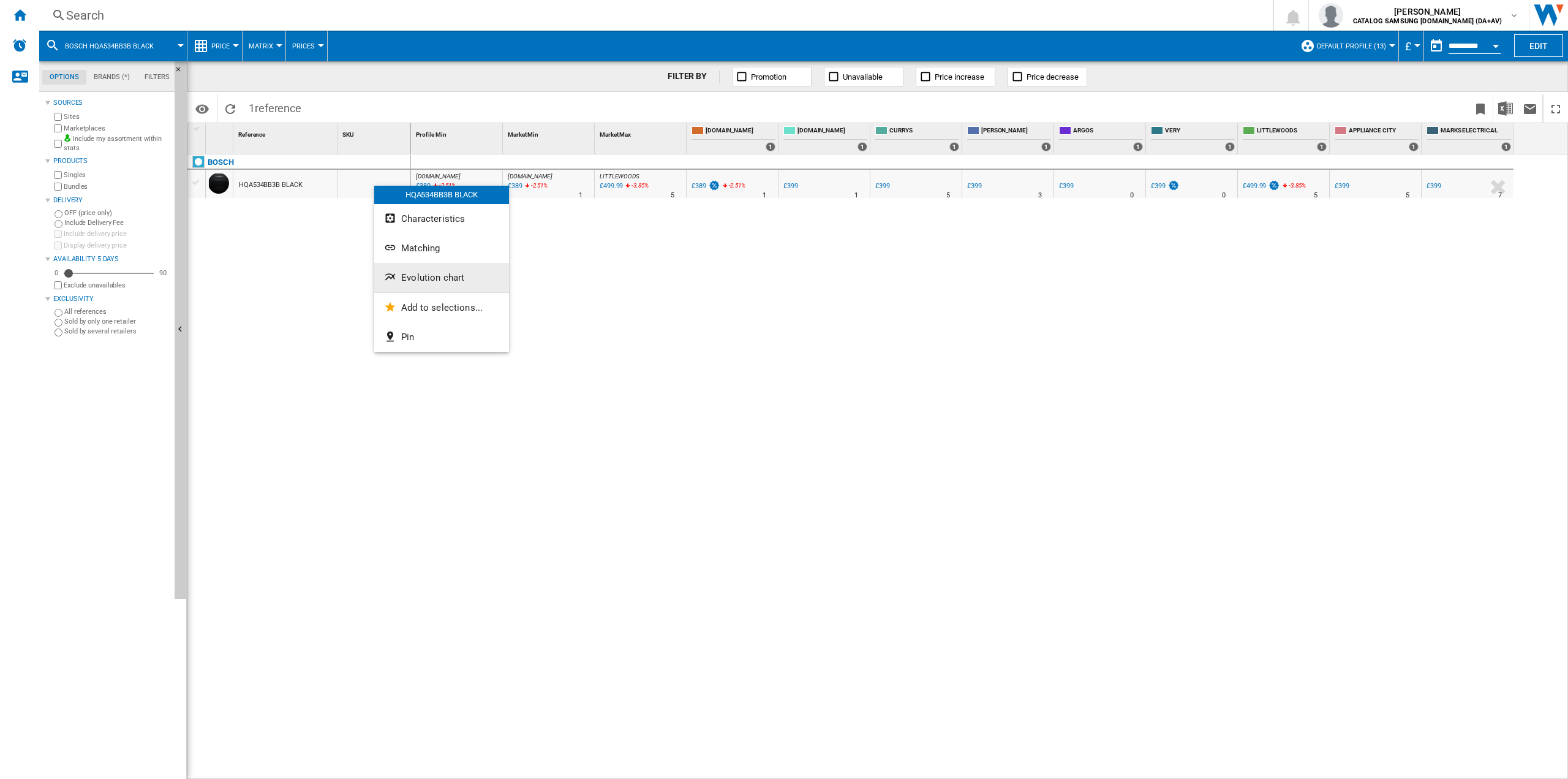
click at [423, 283] on button "Evolution chart" at bounding box center [442, 278] width 135 height 30
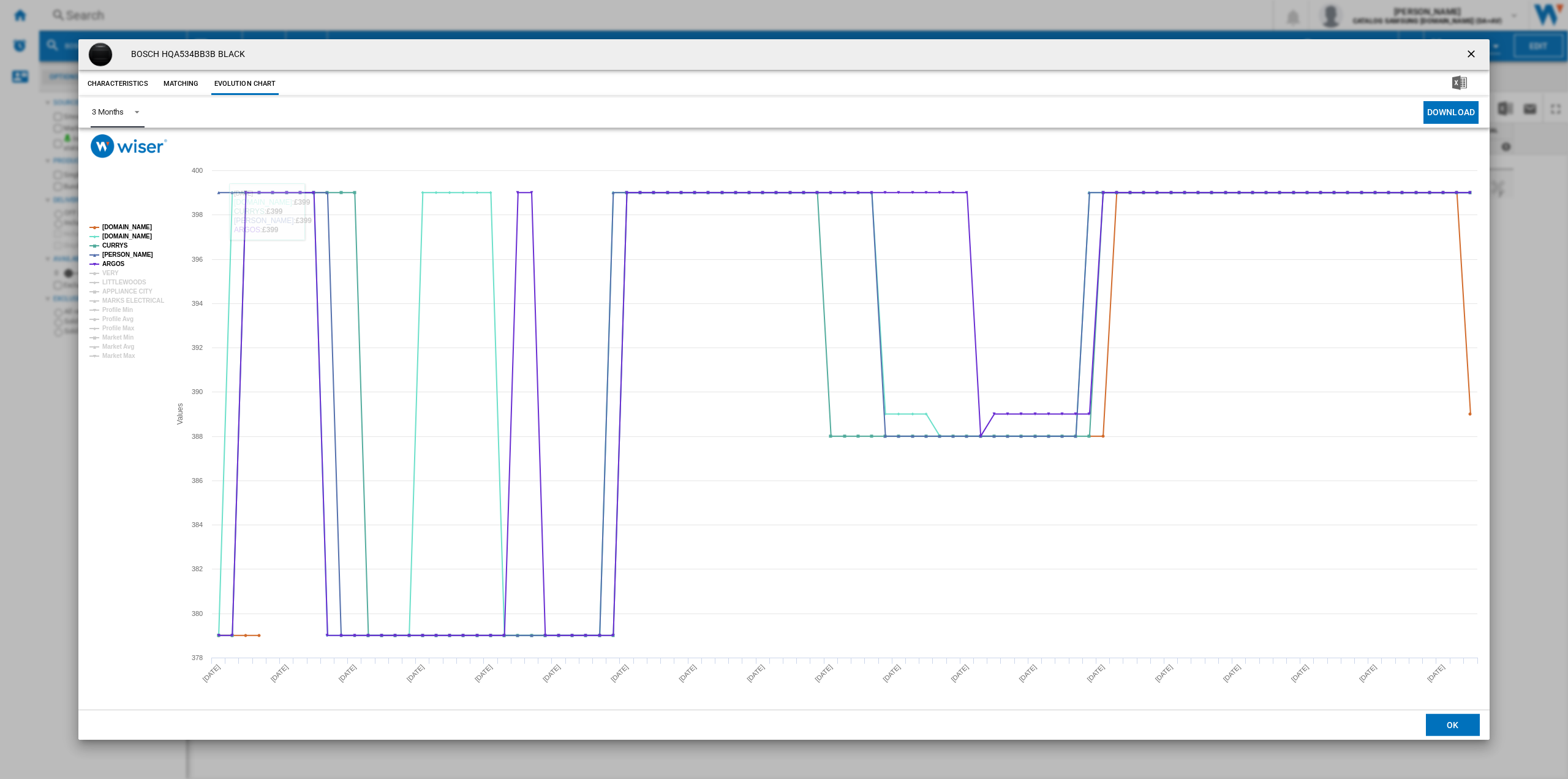
click at [117, 114] on div "3 Months" at bounding box center [107, 112] width 32 height 9
click at [110, 144] on div "6 Months" at bounding box center [107, 142] width 32 height 11
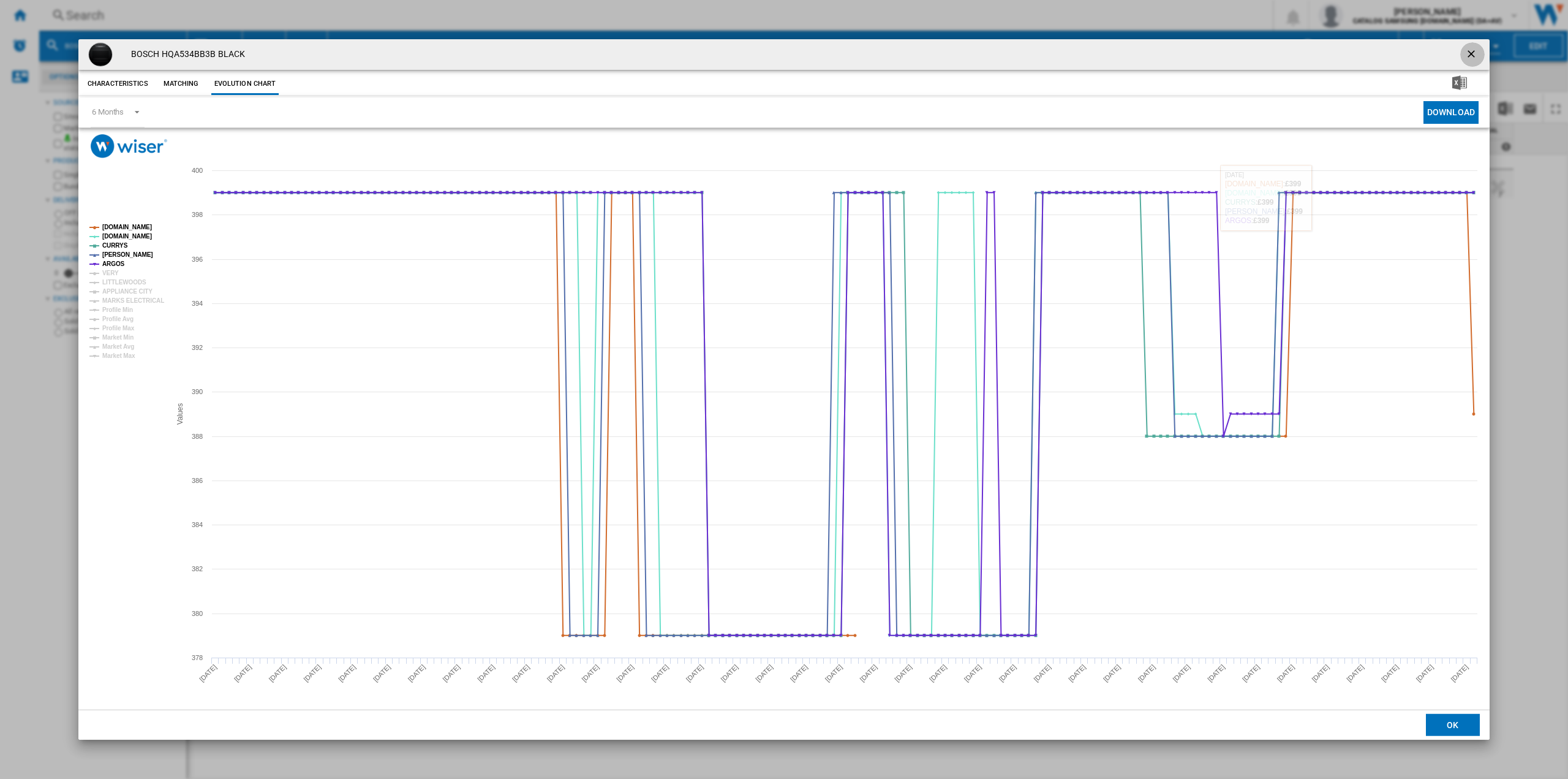
click at [1467, 53] on ng-md-icon "getI18NText('BUTTONS.CLOSE_DIALOG')" at bounding box center [1473, 55] width 15 height 15
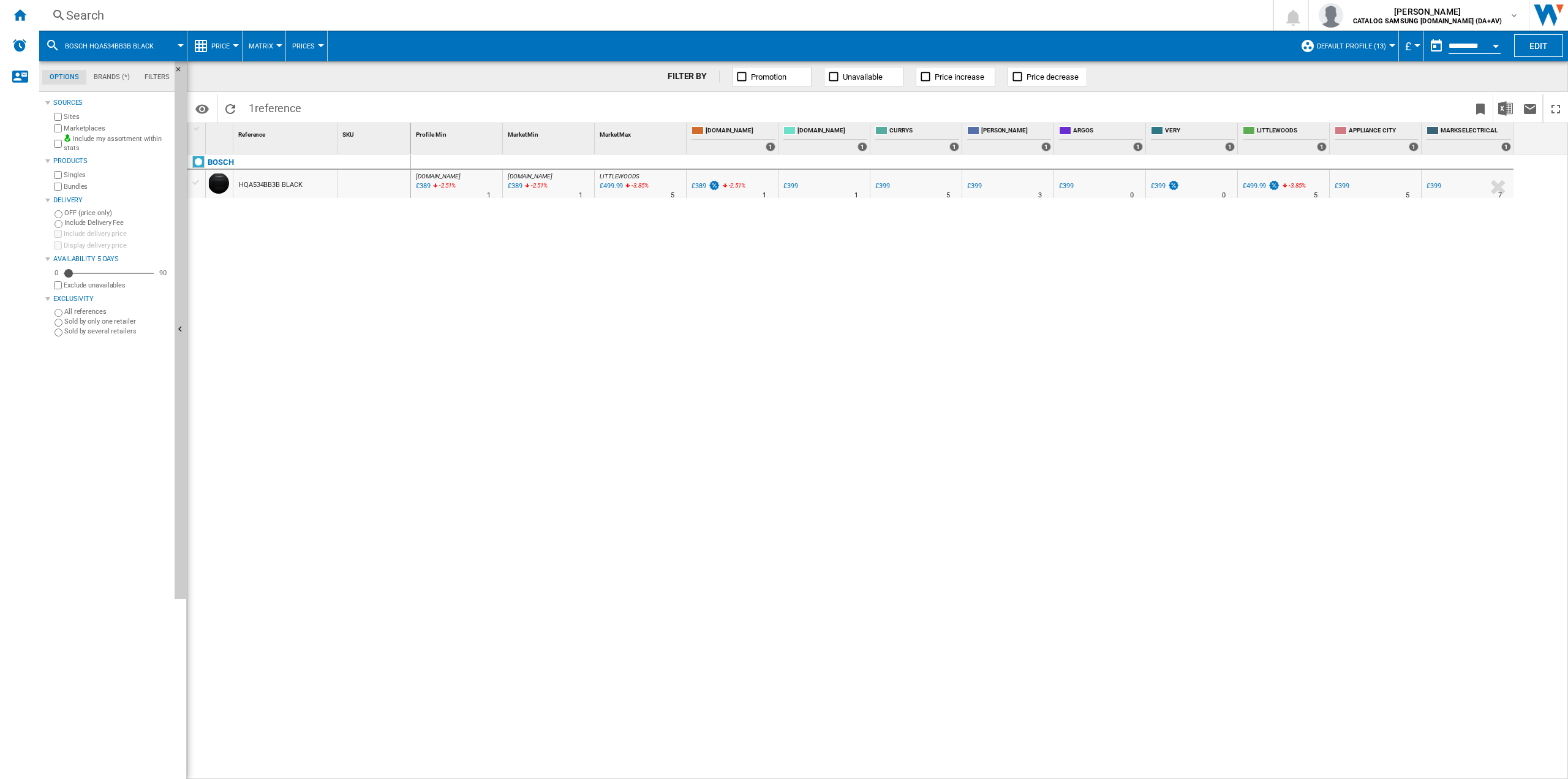
click at [731, 22] on div "Search" at bounding box center [654, 16] width 1175 height 17
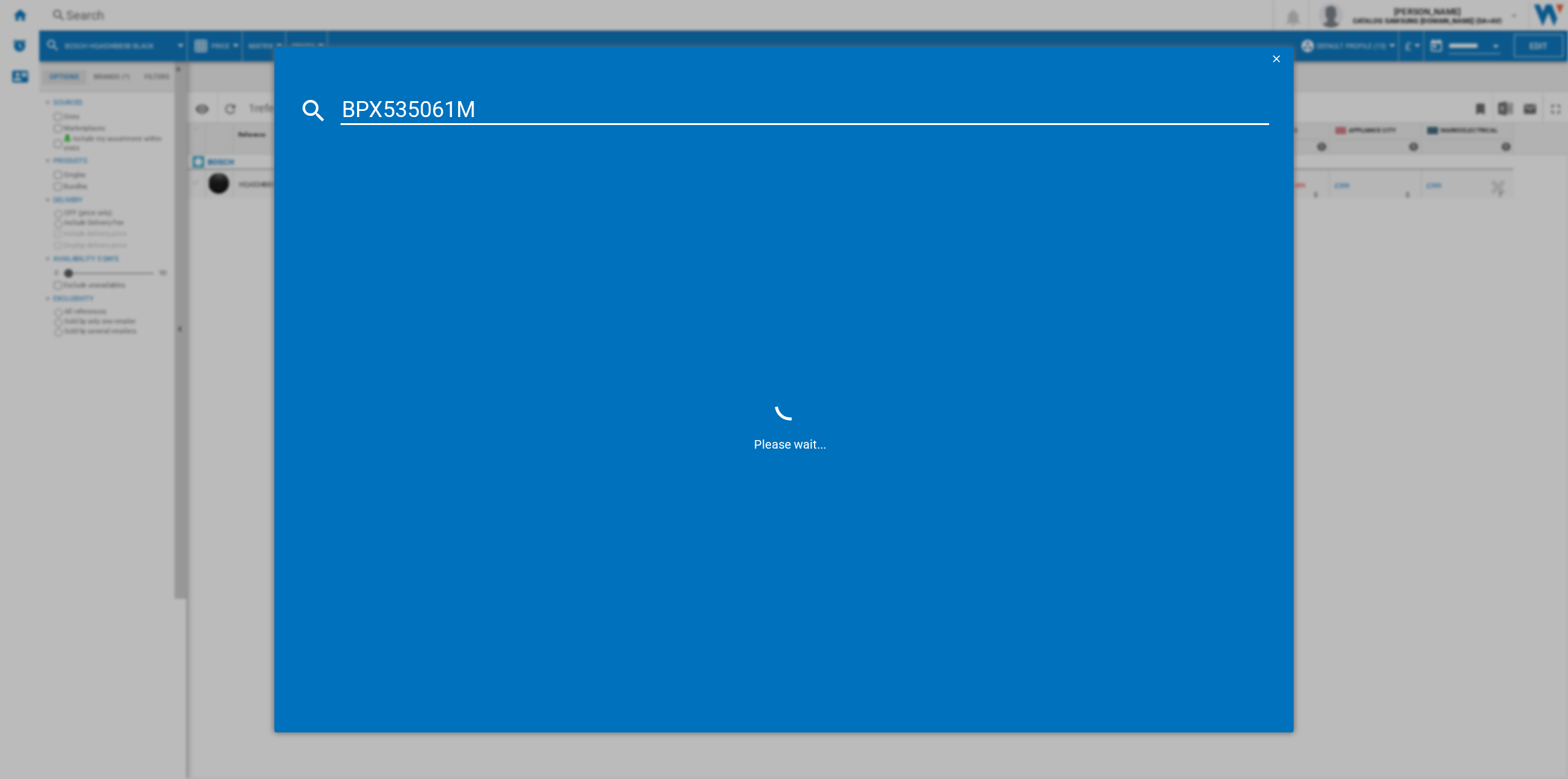
type input "BPX535061M"
click at [421, 187] on div "AEG BPX535061M STAINLESS STEEL" at bounding box center [792, 189] width 916 height 12
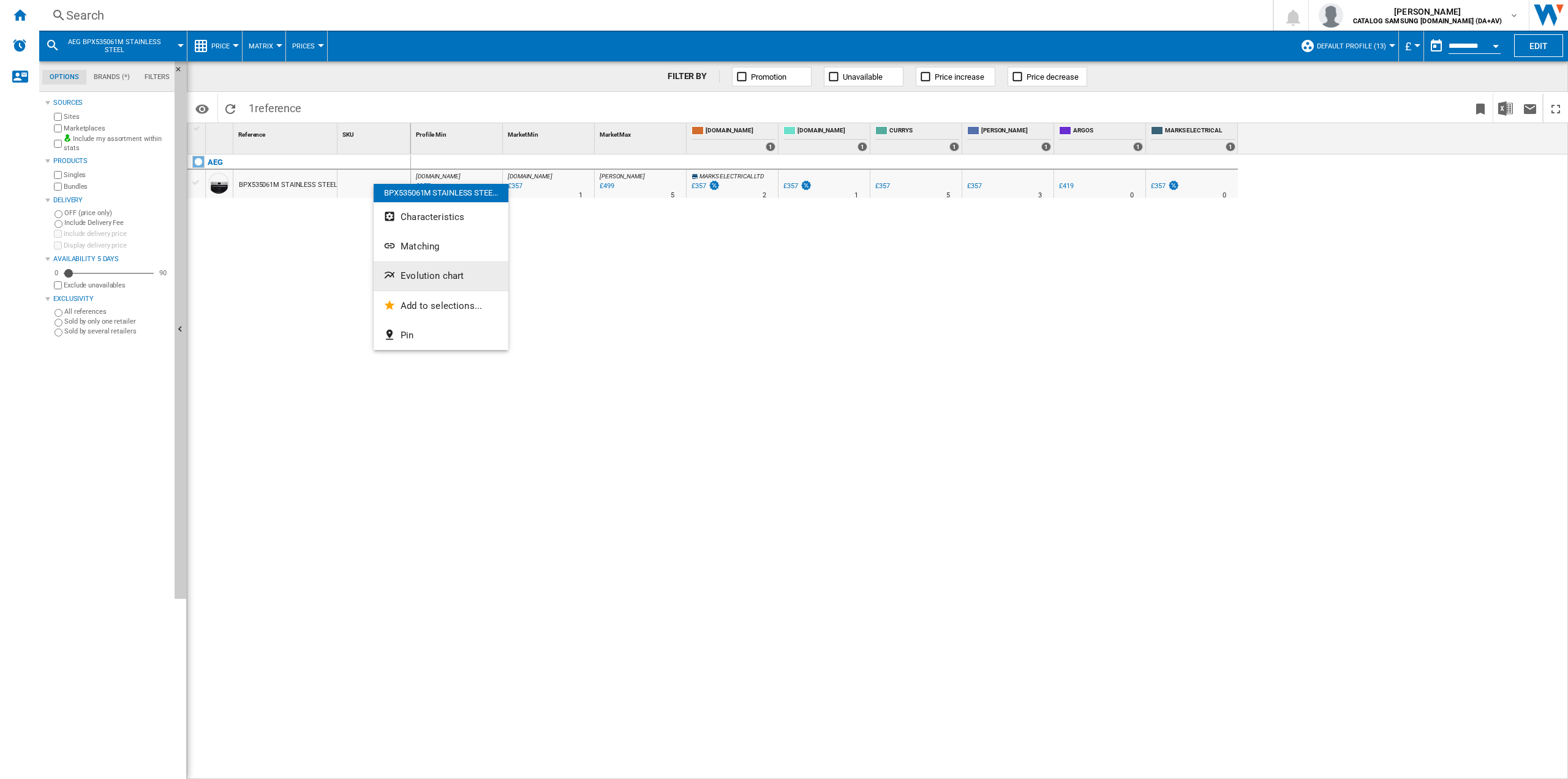
click at [410, 281] on span "Evolution chart" at bounding box center [432, 276] width 63 height 11
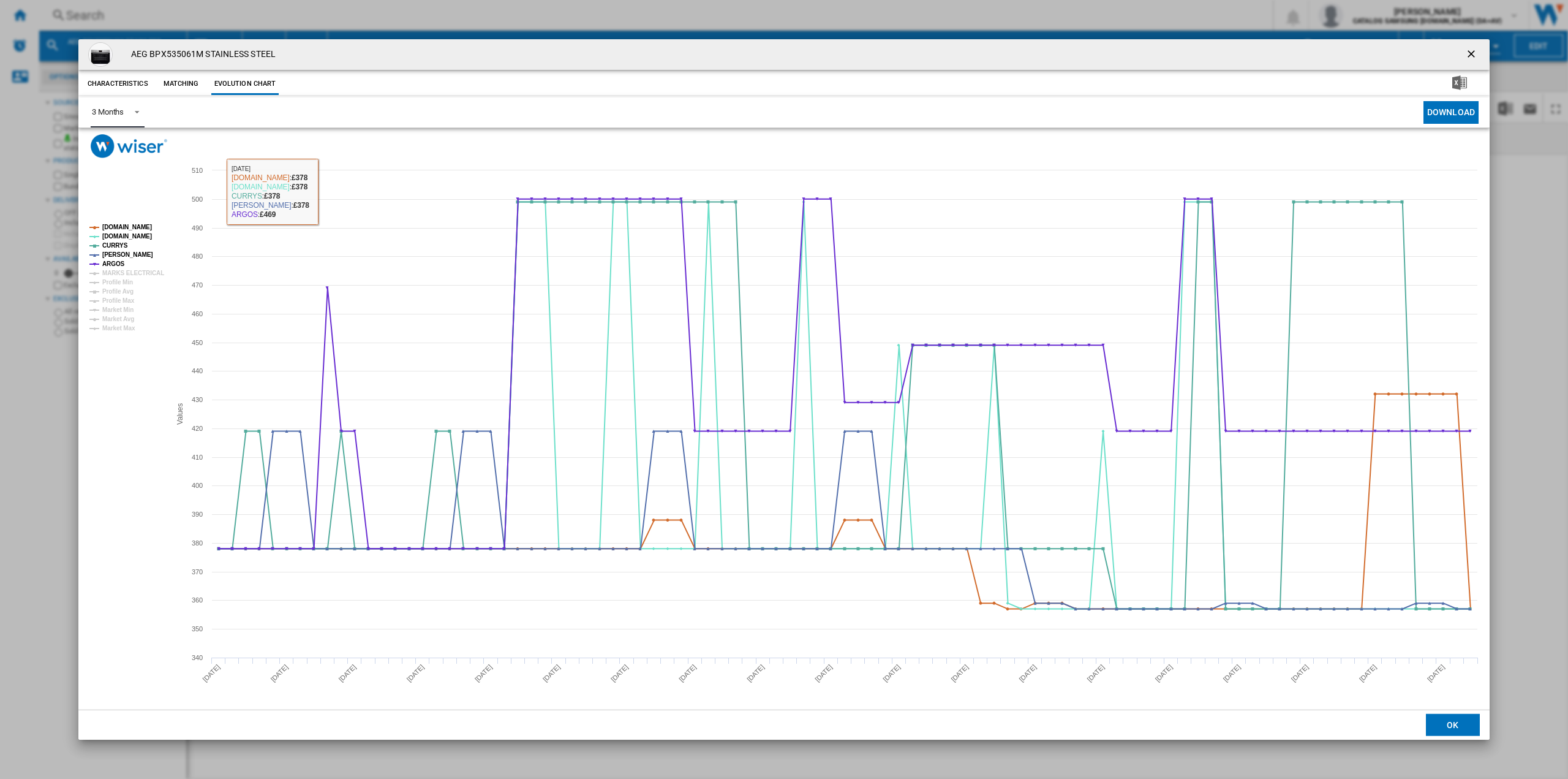
click at [126, 116] on md-select-value "3 Months" at bounding box center [117, 112] width 54 height 30
click at [106, 141] on div "6 Months" at bounding box center [107, 142] width 32 height 11
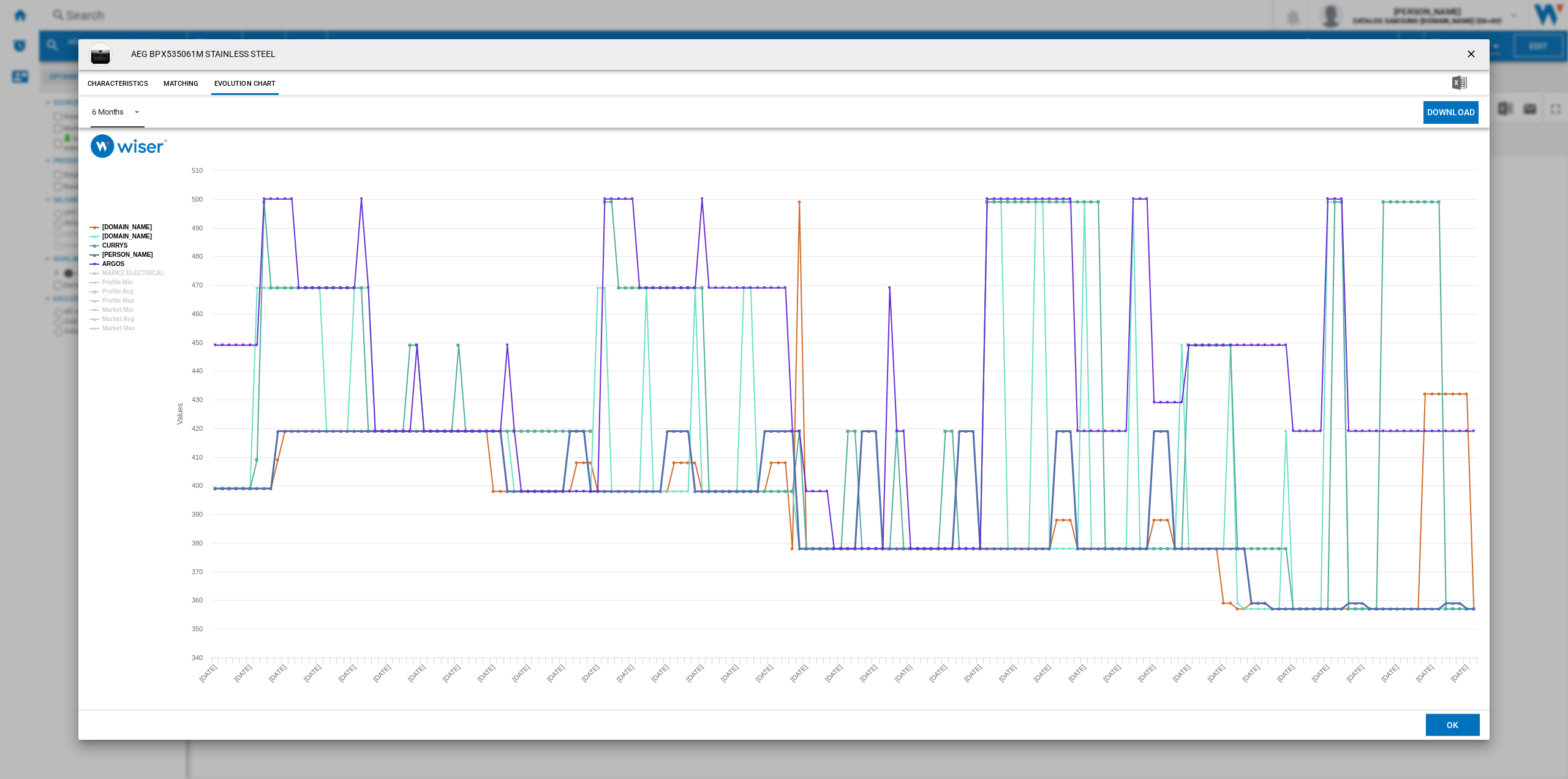
click at [124, 254] on tspan "[PERSON_NAME]" at bounding box center [128, 254] width 51 height 7
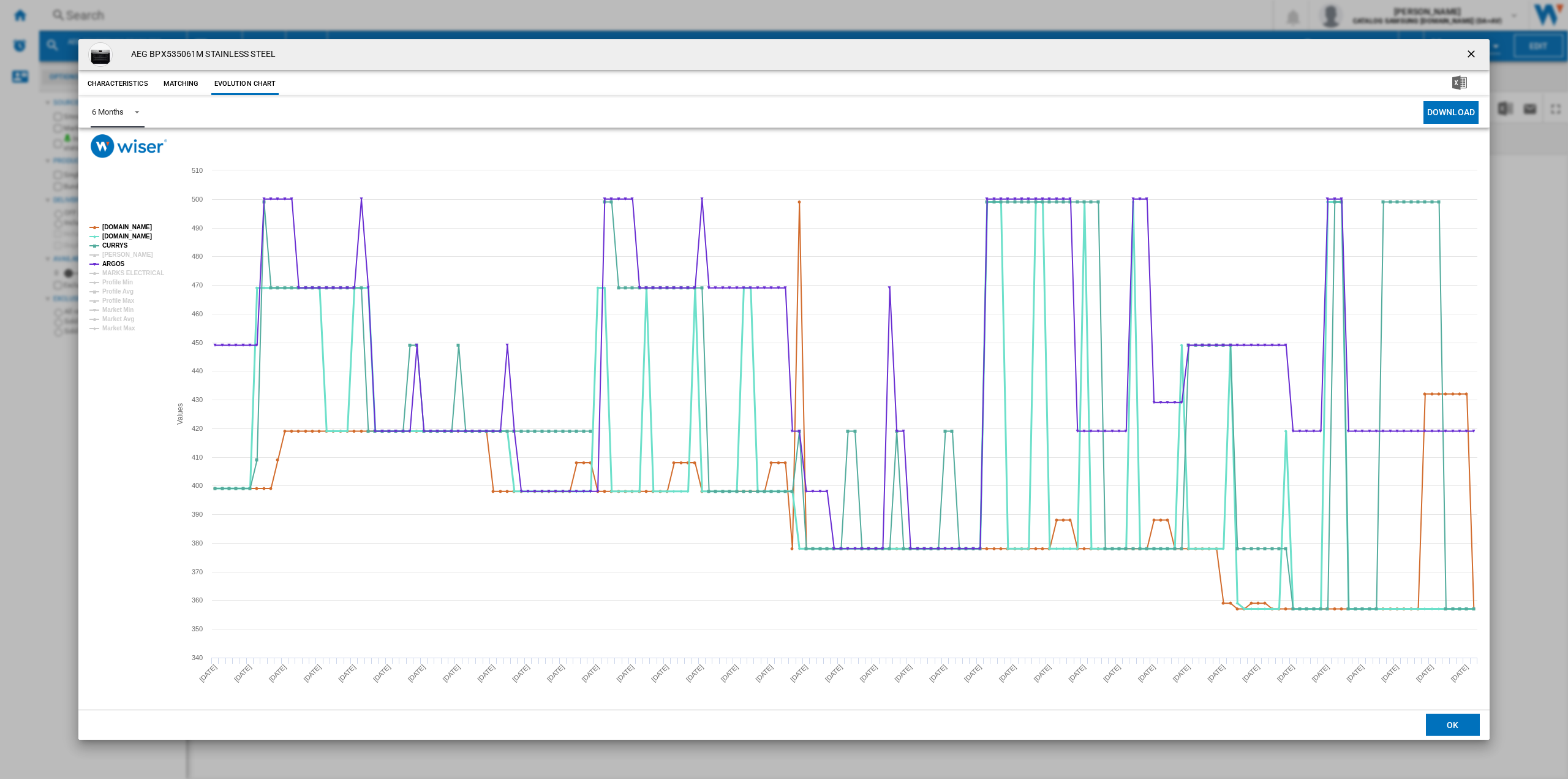
click at [110, 237] on tspan "[DOMAIN_NAME]" at bounding box center [127, 236] width 49 height 7
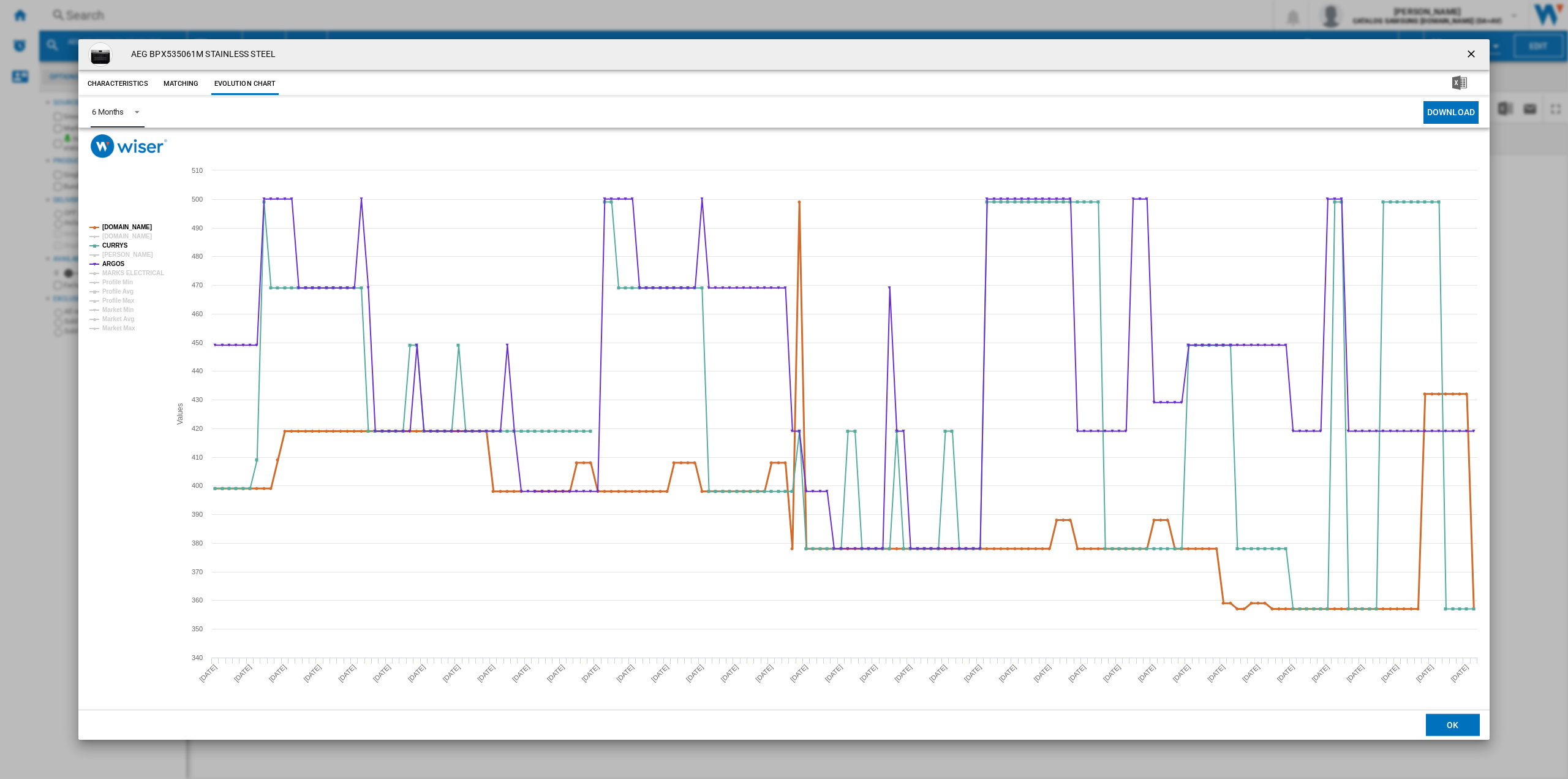
click at [116, 223] on tspan "[DOMAIN_NAME]" at bounding box center [127, 227] width 49 height 7
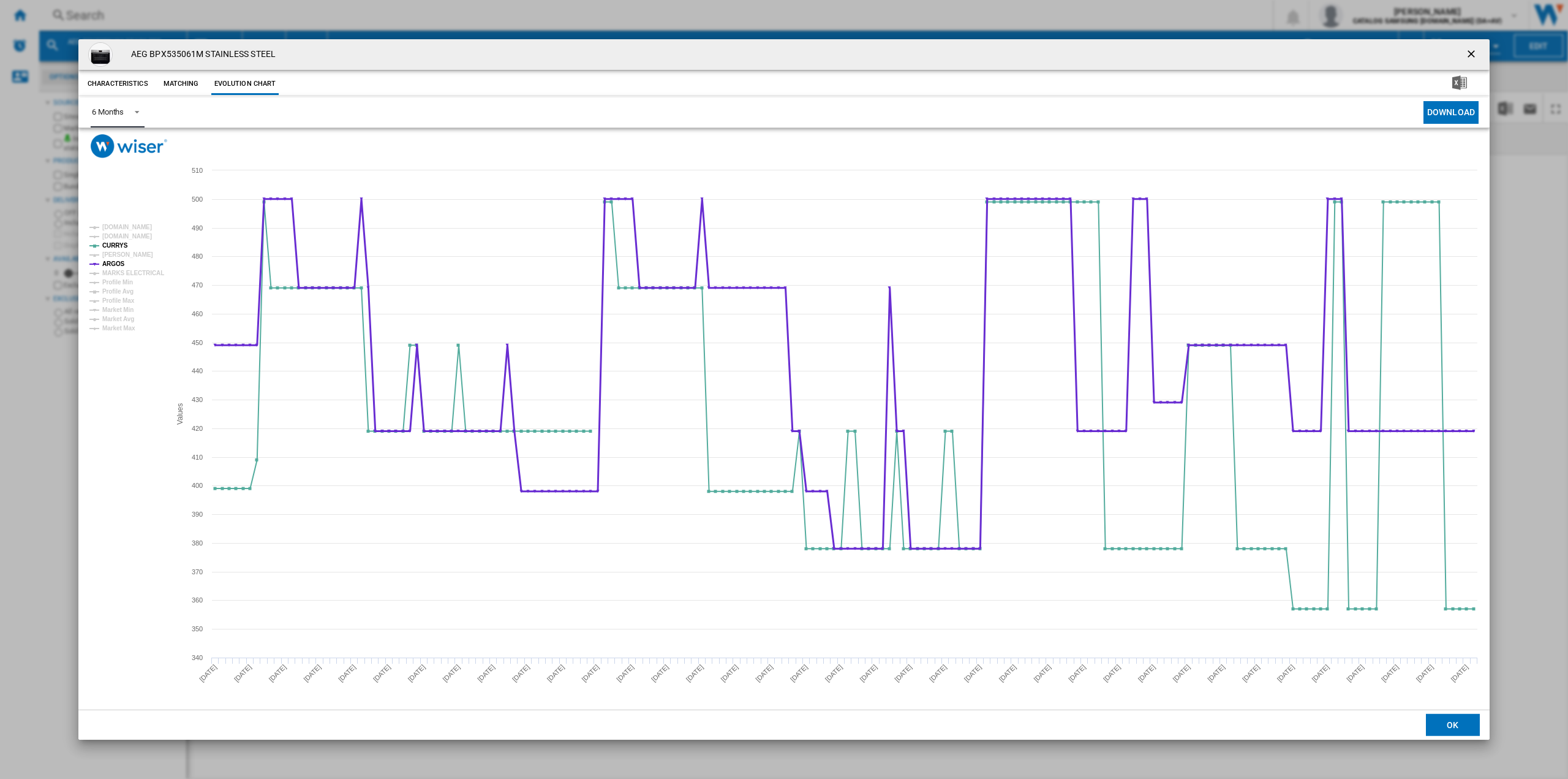
click at [110, 262] on tspan "ARGOS" at bounding box center [114, 264] width 23 height 7
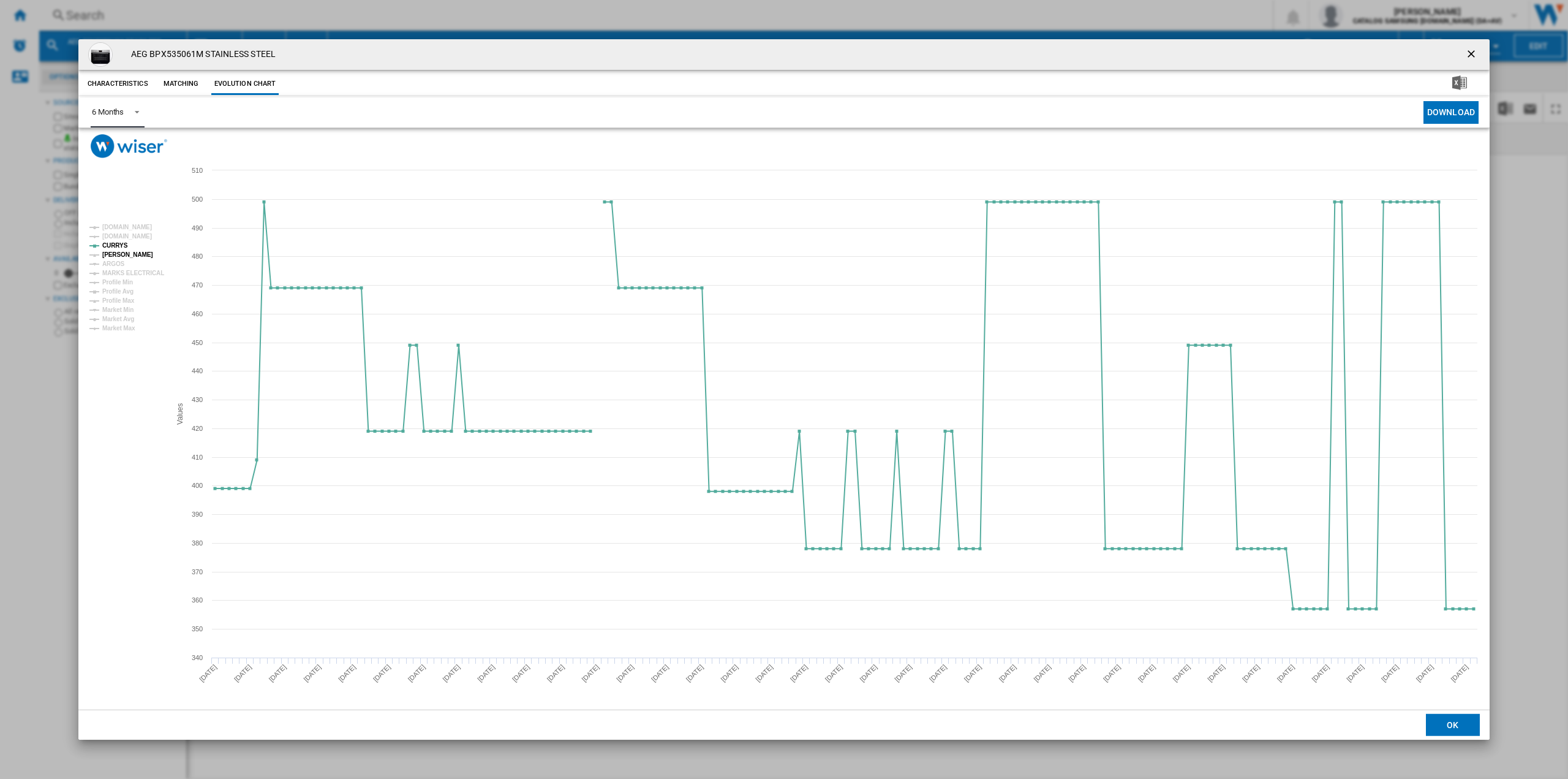
click at [117, 251] on tspan "[PERSON_NAME]" at bounding box center [128, 254] width 51 height 7
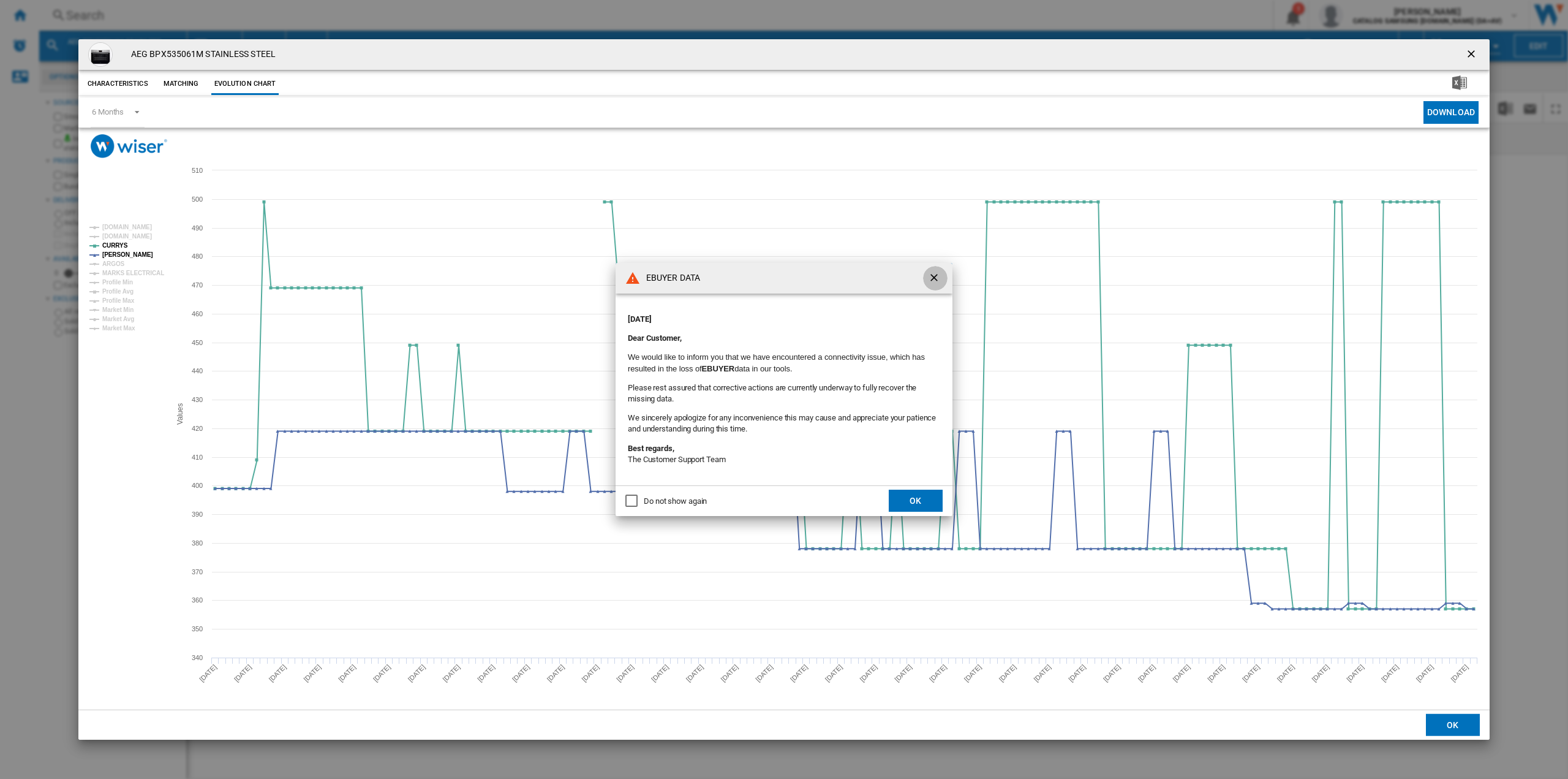
click at [941, 277] on ng-md-icon "getI18NText('BUTTONS.CLOSE_DIALOG')" at bounding box center [935, 279] width 15 height 15
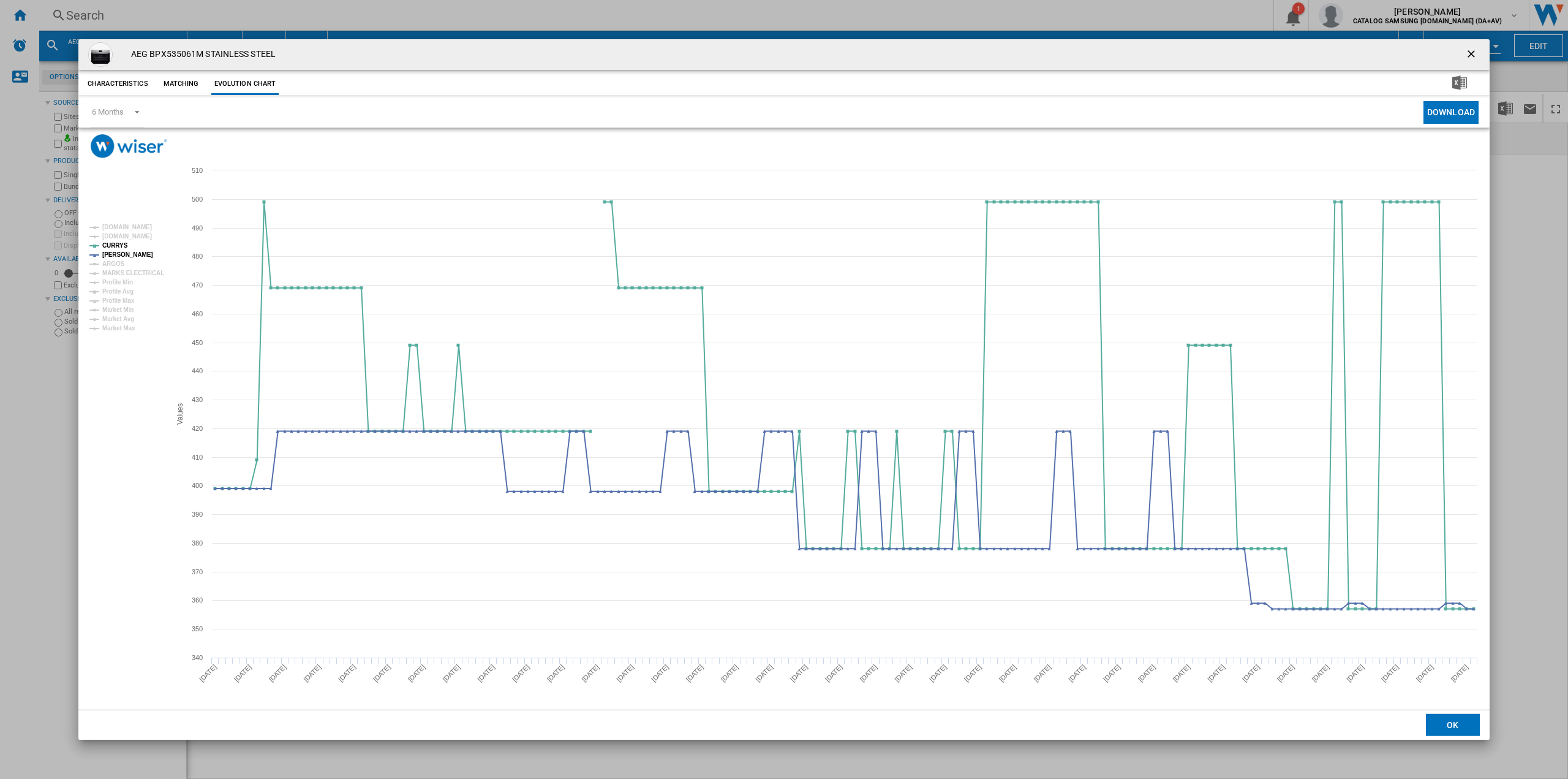
click at [1466, 50] on button "Product popup" at bounding box center [1473, 54] width 25 height 25
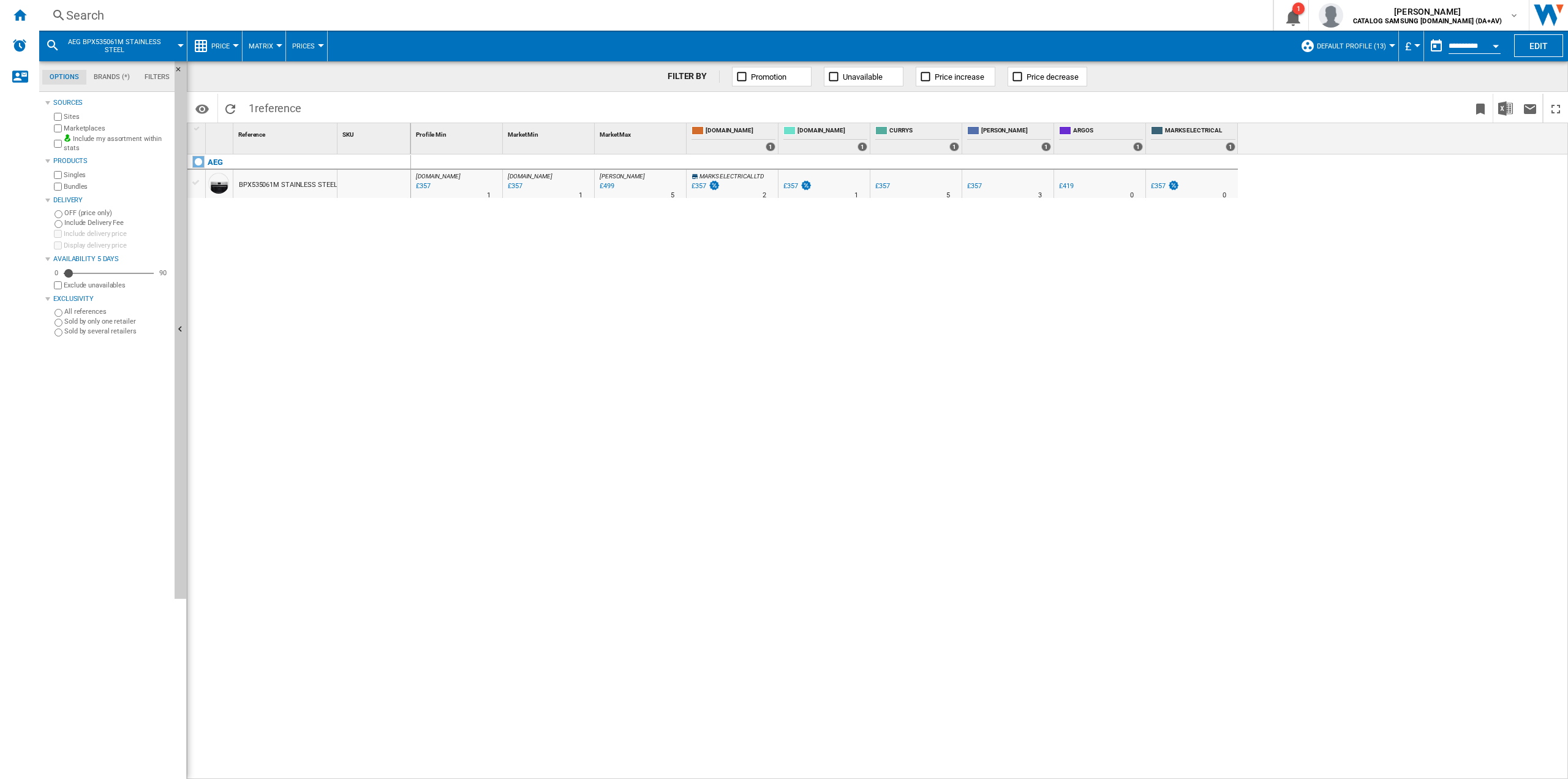
click at [136, 10] on div "Search" at bounding box center [654, 16] width 1175 height 17
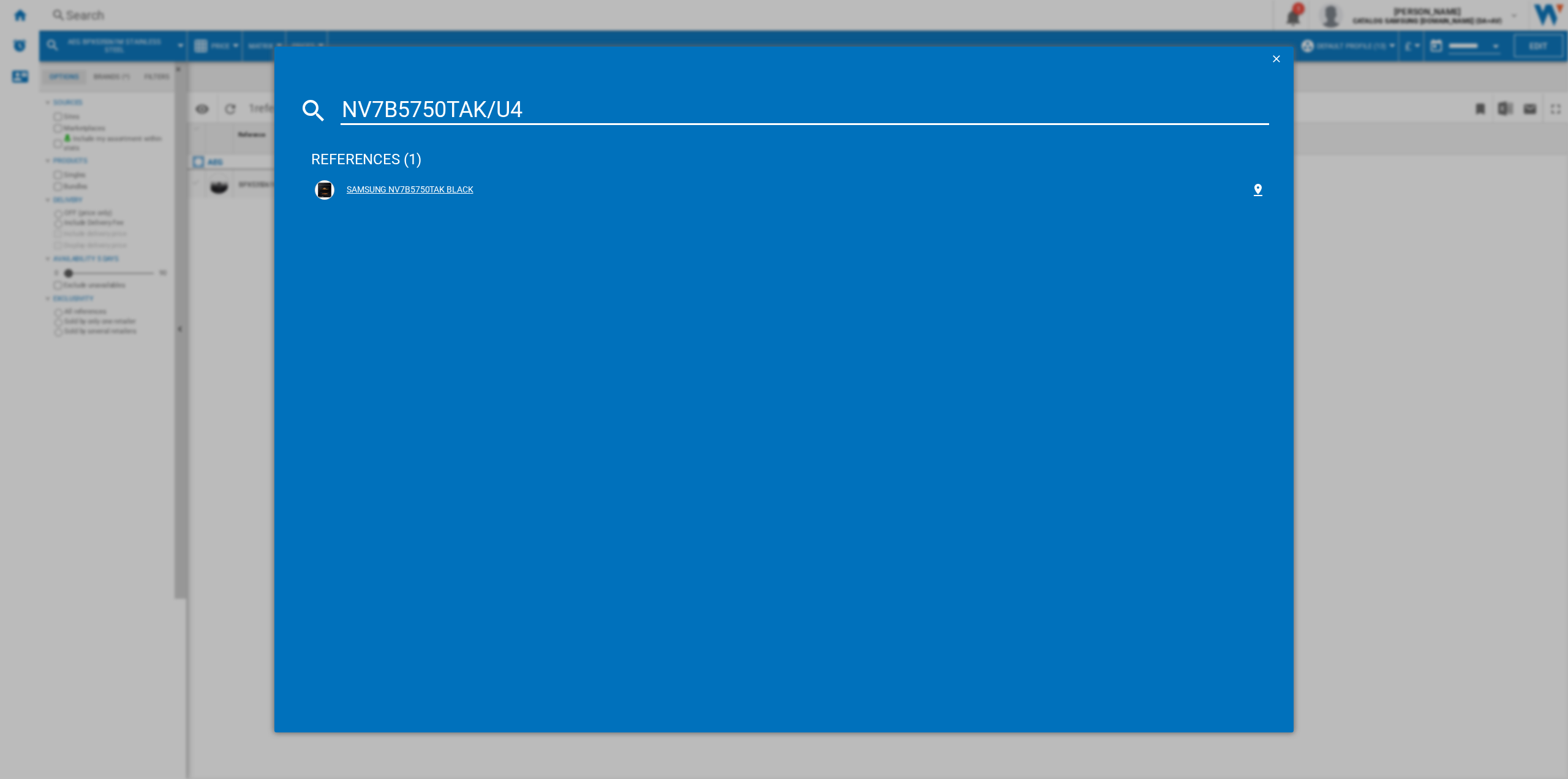
type input "NV7B5750TAK/U4"
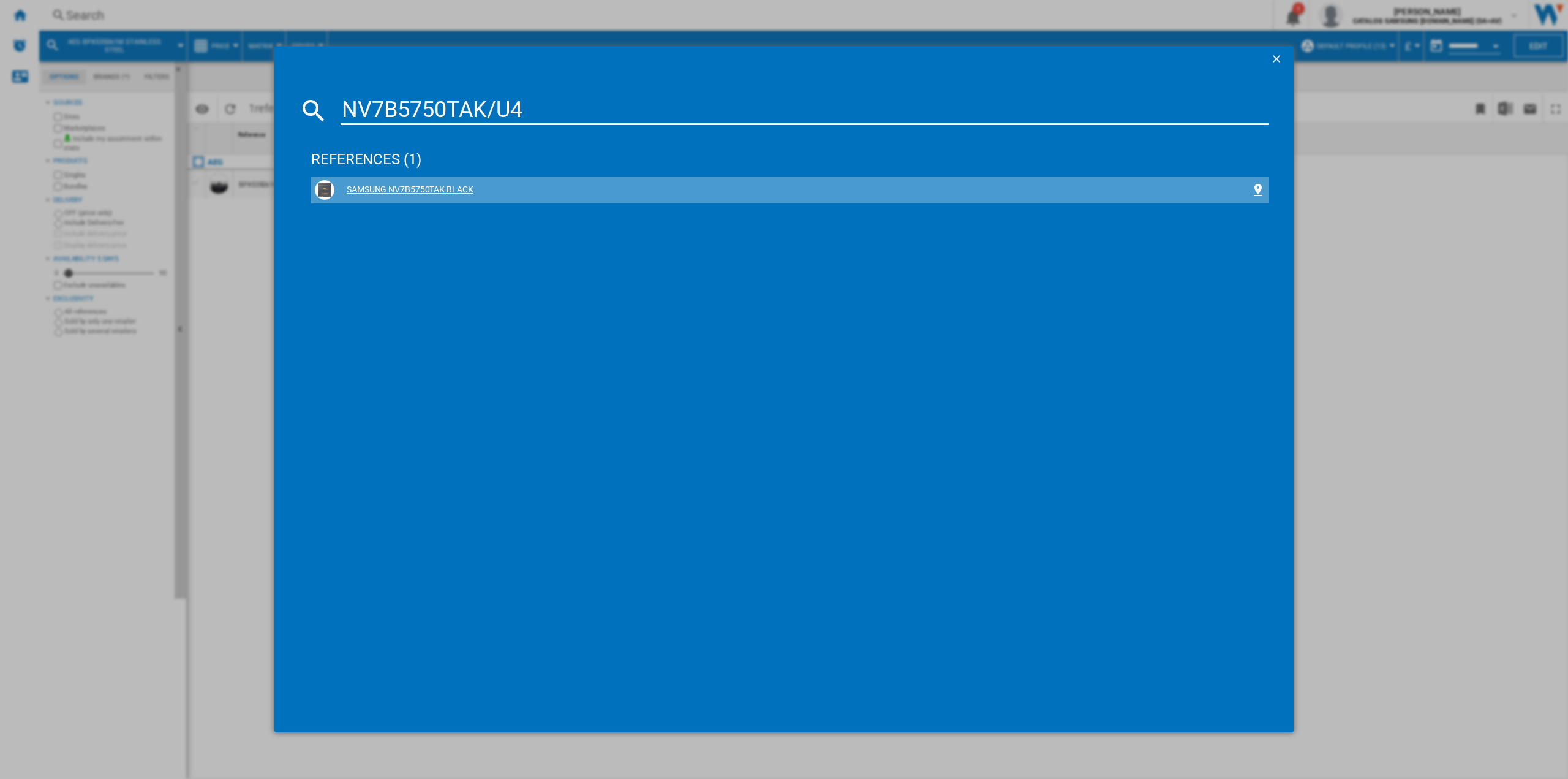
click at [448, 194] on div "SAMSUNG NV7B5750TAK BLACK" at bounding box center [792, 189] width 916 height 12
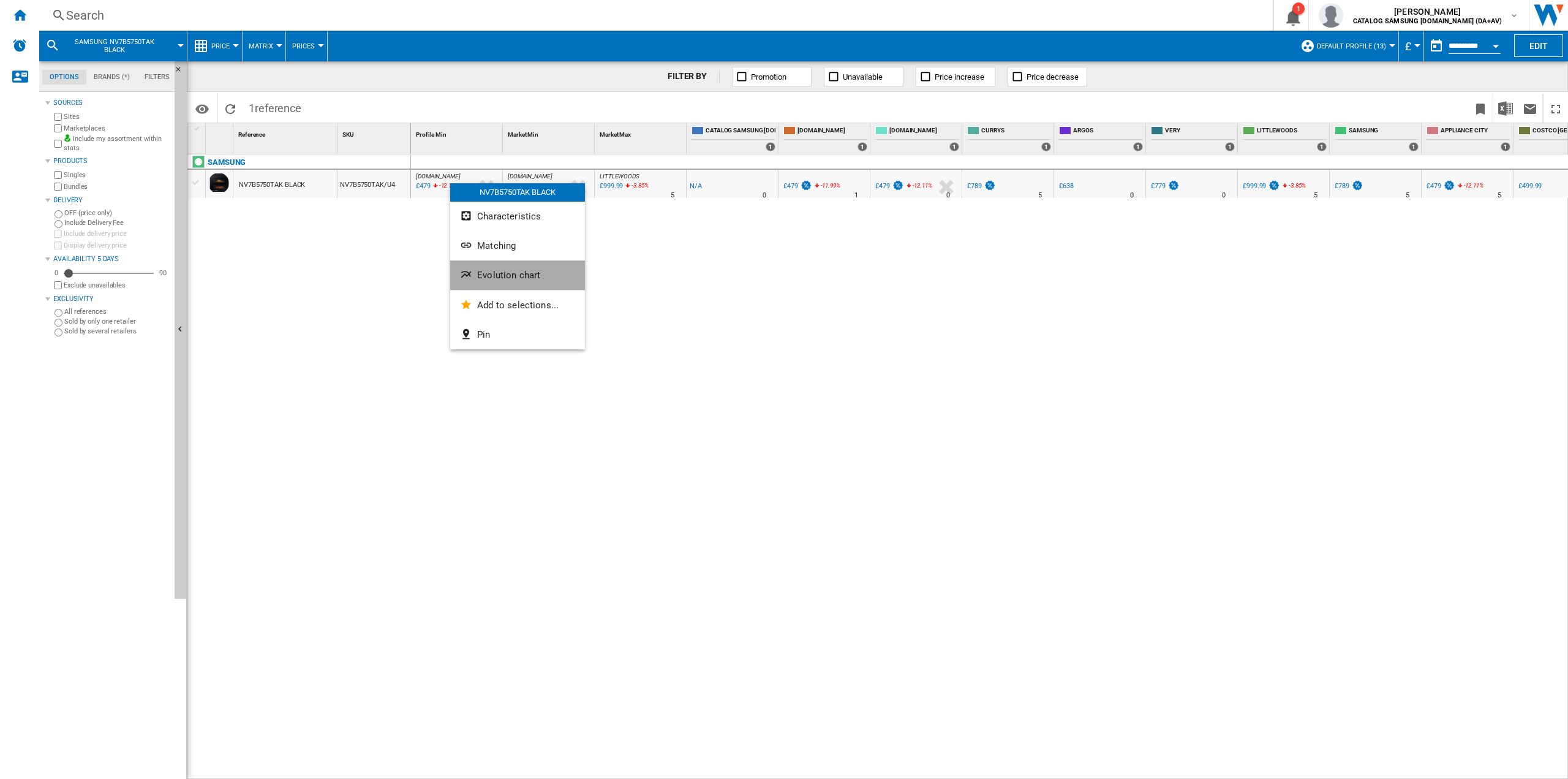
click at [488, 274] on span "Evolution chart" at bounding box center [508, 275] width 63 height 11
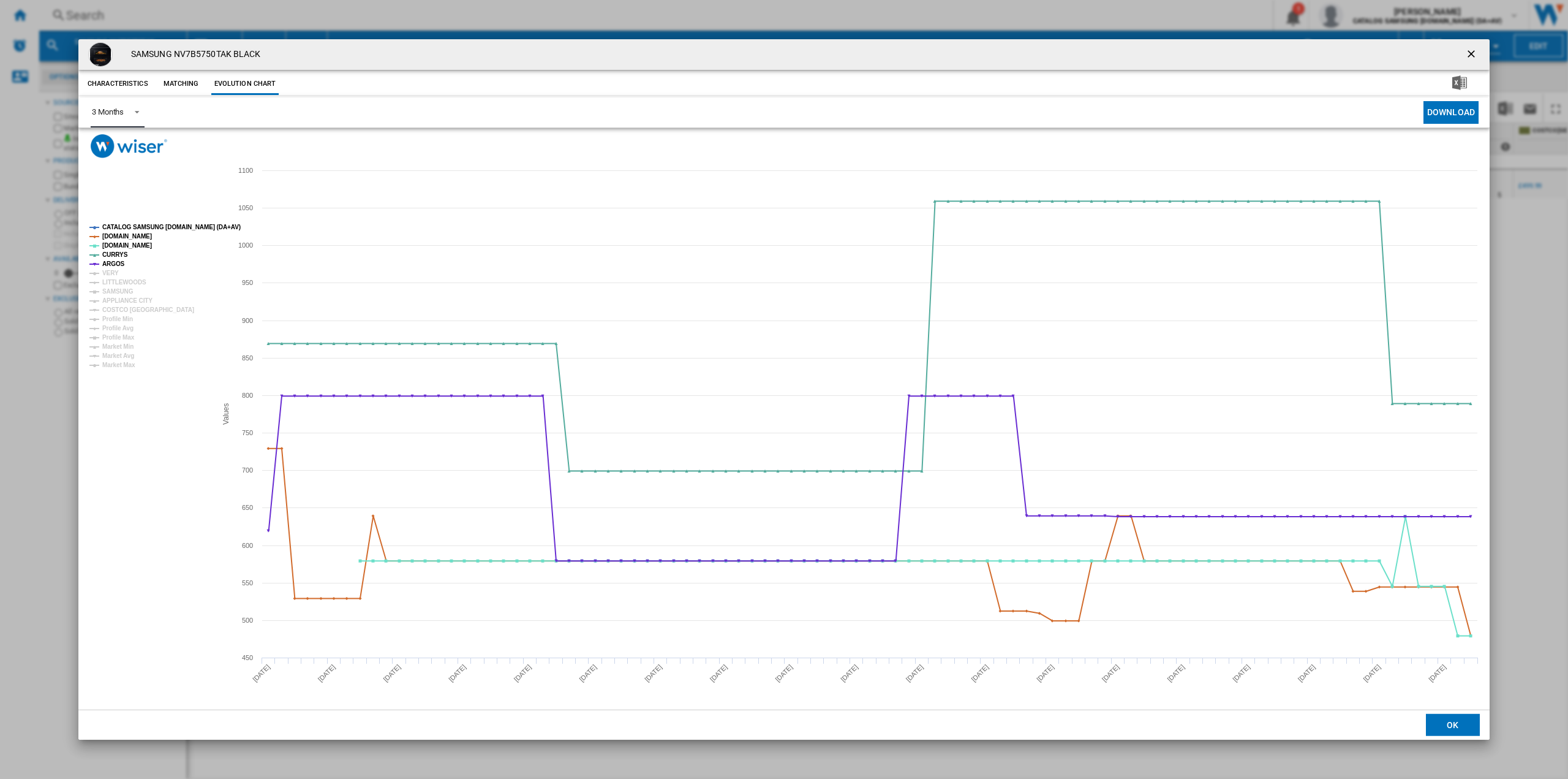
click at [131, 105] on span "Product popup" at bounding box center [134, 111] width 15 height 11
click at [111, 141] on div "6 Months" at bounding box center [107, 142] width 32 height 11
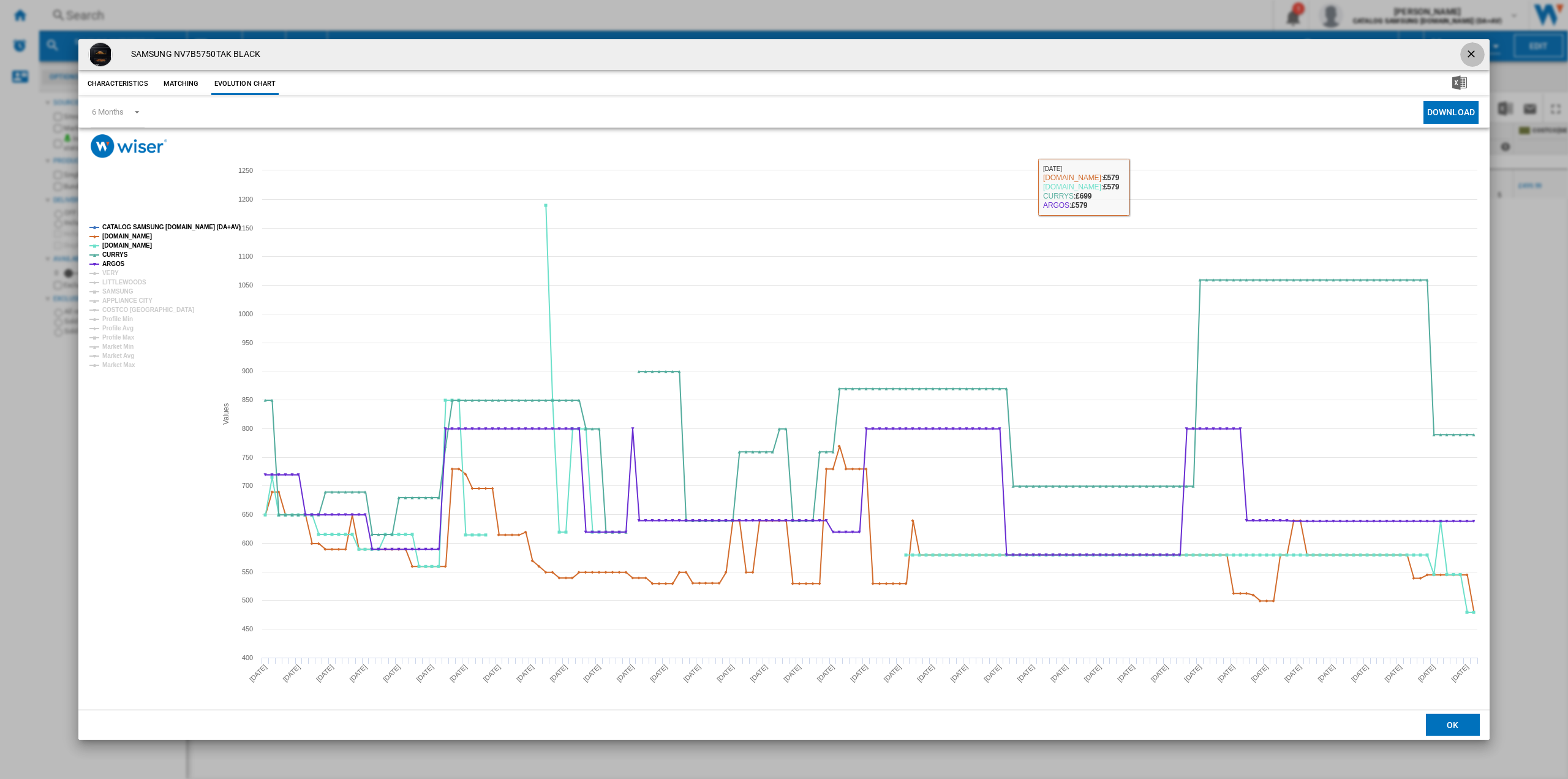
click at [1465, 56] on button "Product popup" at bounding box center [1473, 54] width 25 height 25
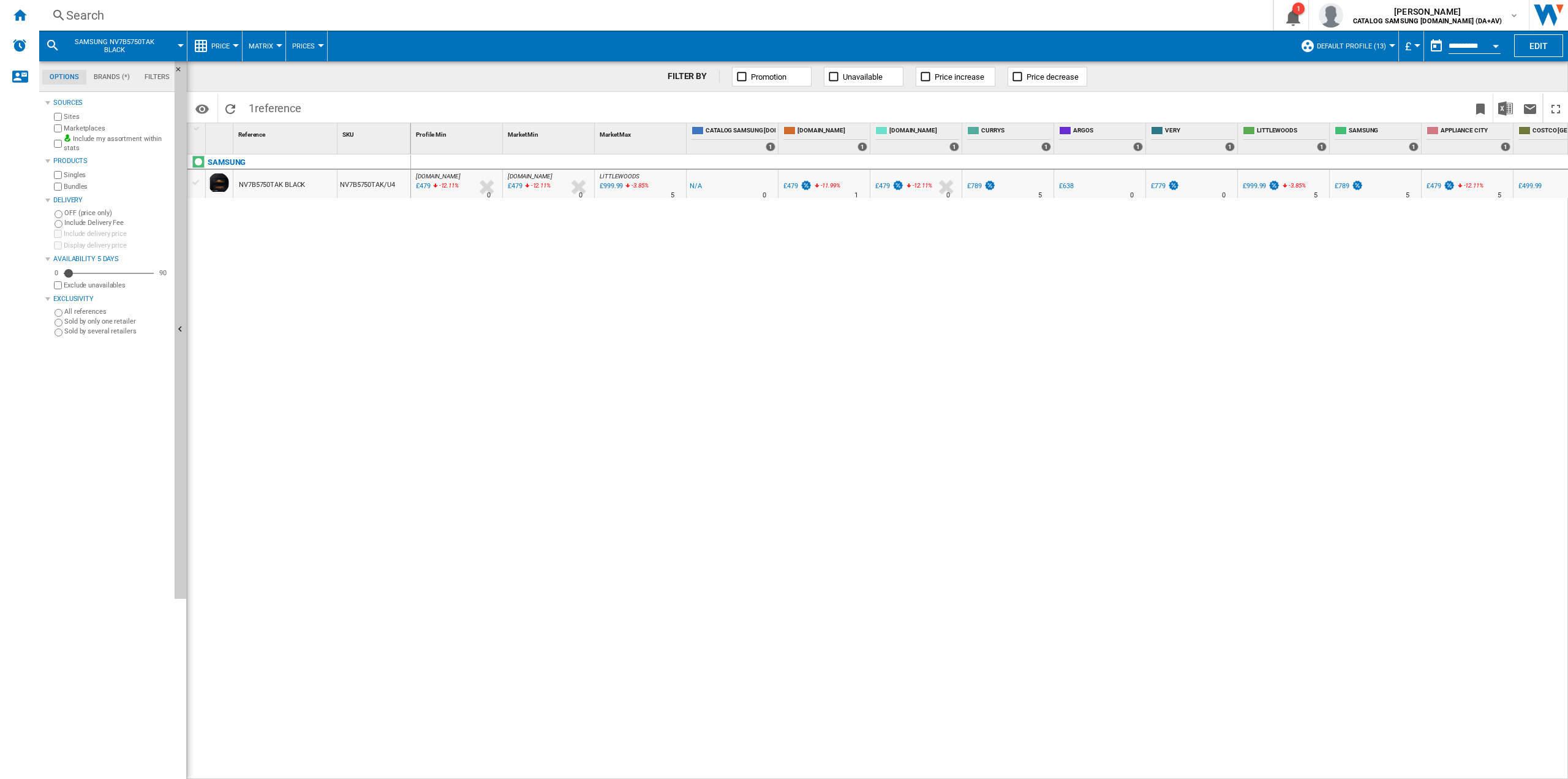
click at [211, 17] on div "Search" at bounding box center [654, 16] width 1175 height 17
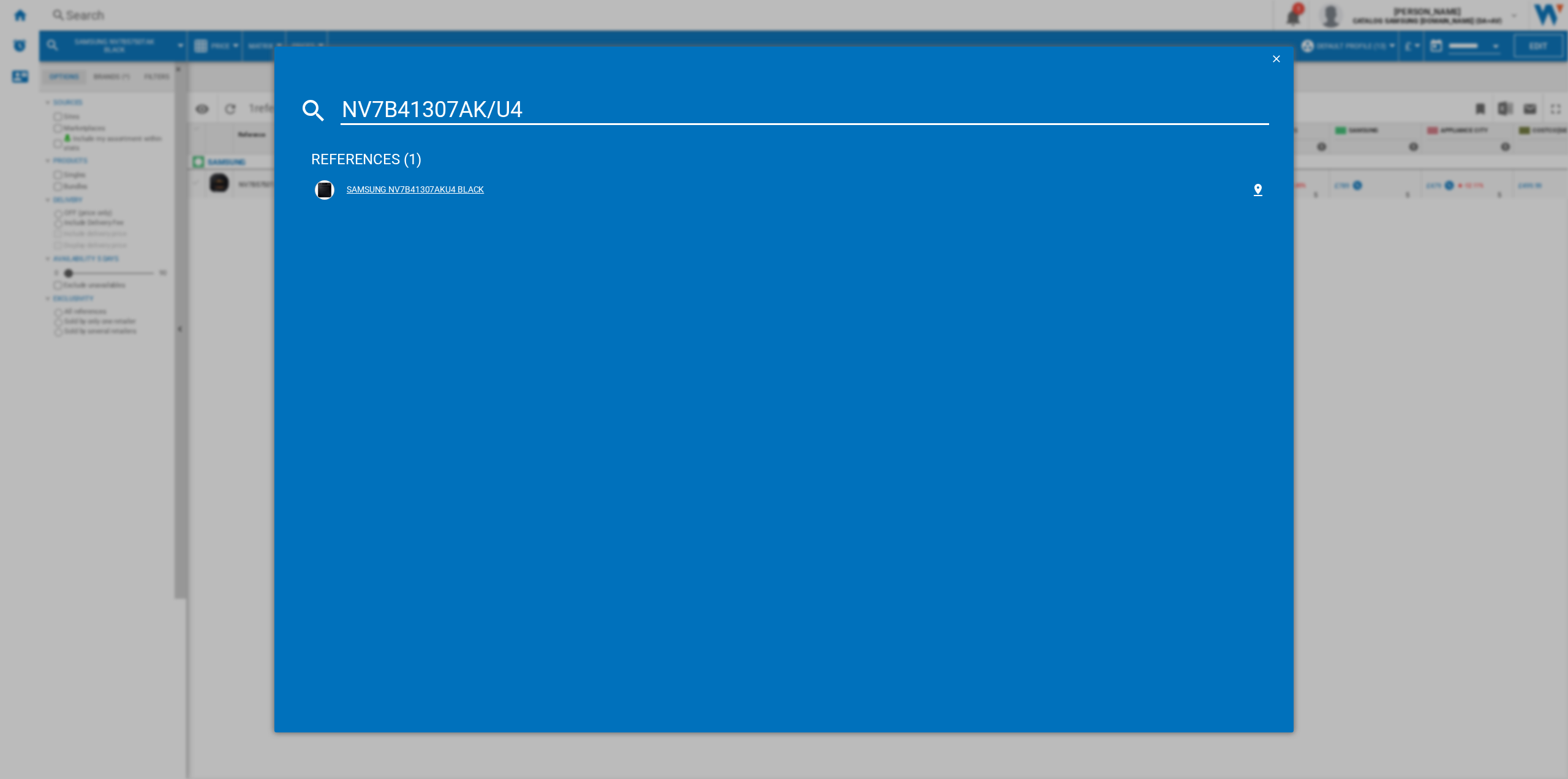
type input "NV7B41307AK/U4"
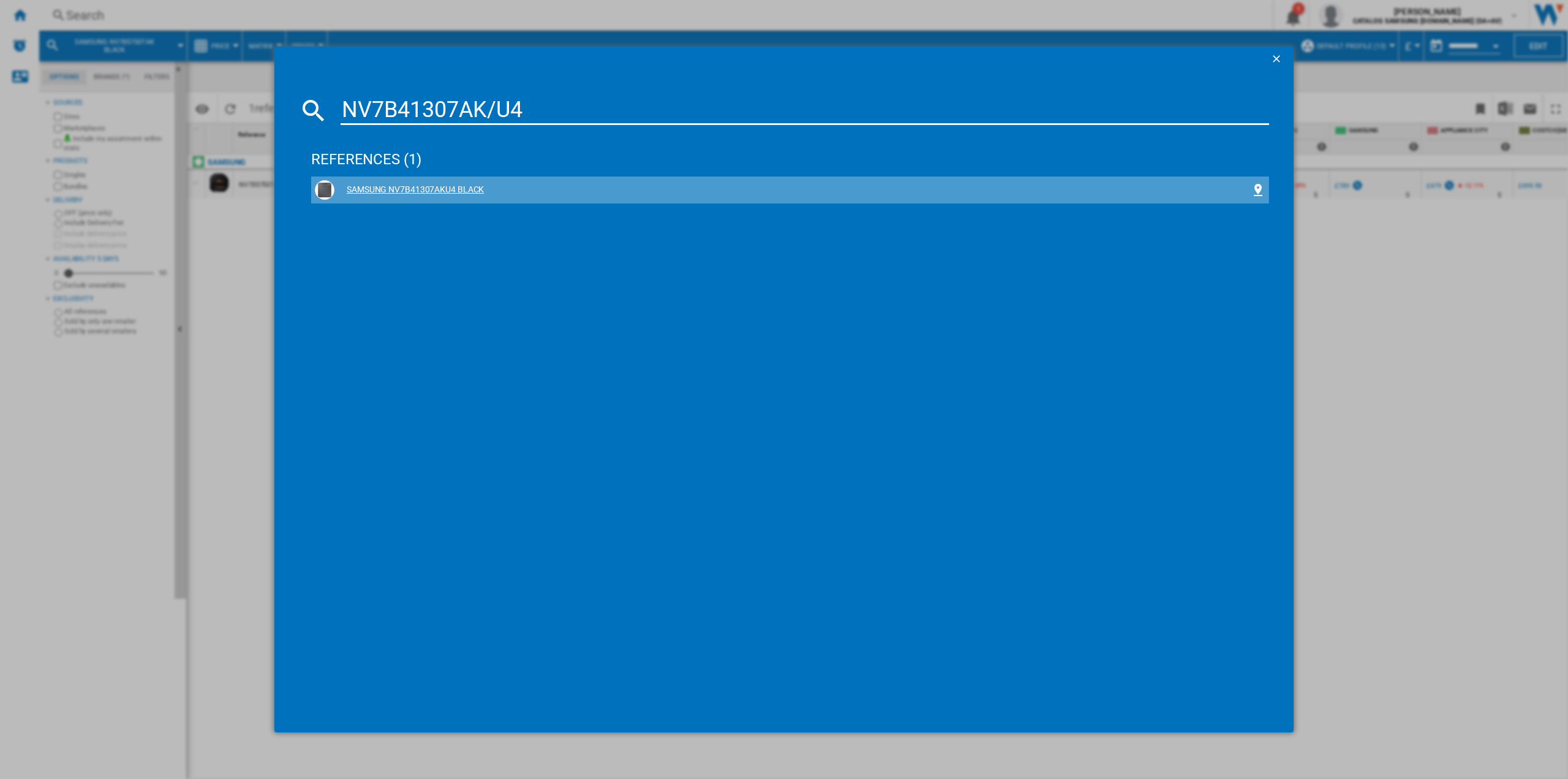
click at [447, 190] on div "SAMSUNG NV7B41307AKU4 BLACK" at bounding box center [792, 189] width 916 height 12
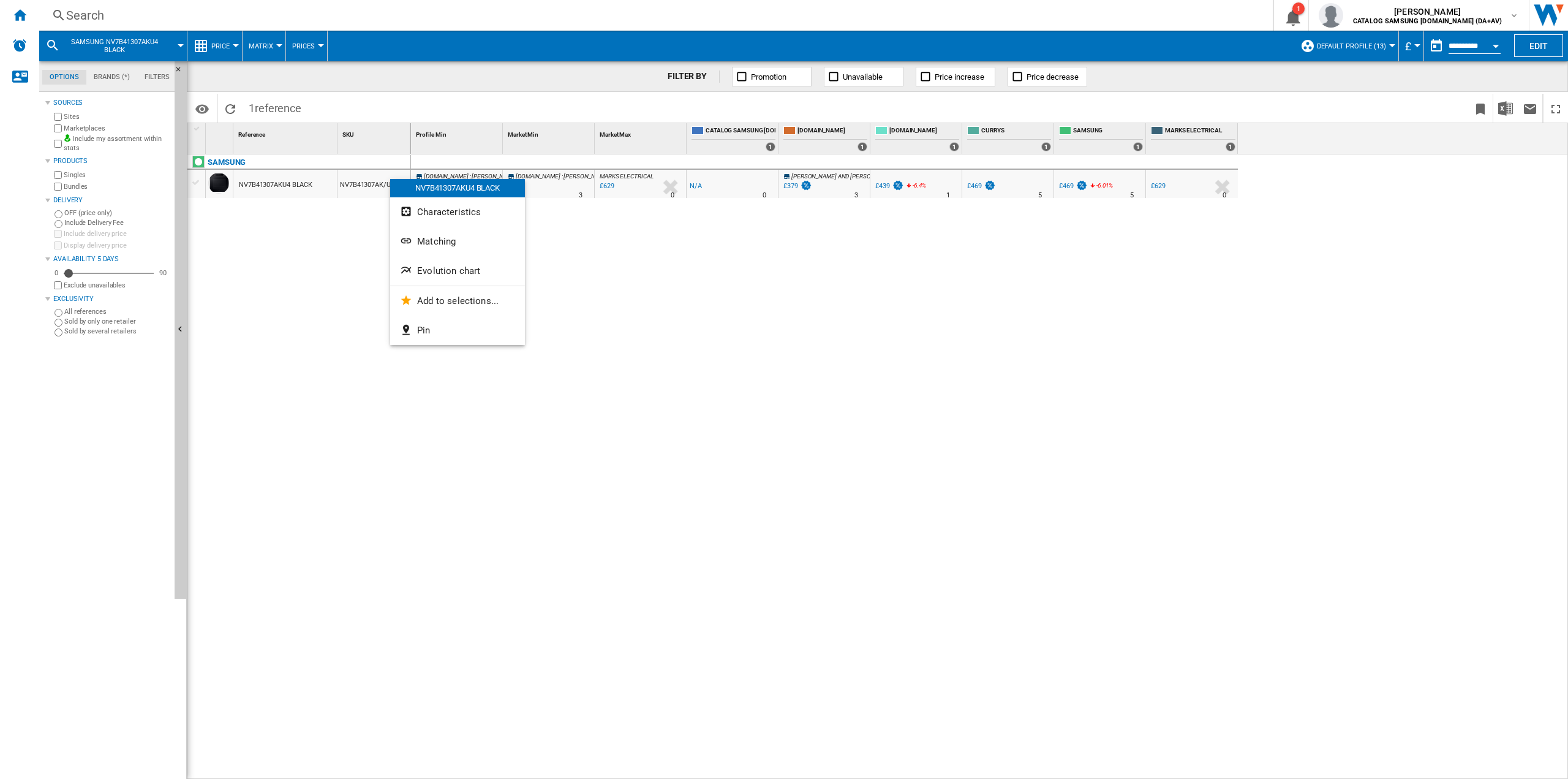
click at [439, 266] on span "Evolution chart" at bounding box center [448, 271] width 63 height 11
